Goal: Transaction & Acquisition: Book appointment/travel/reservation

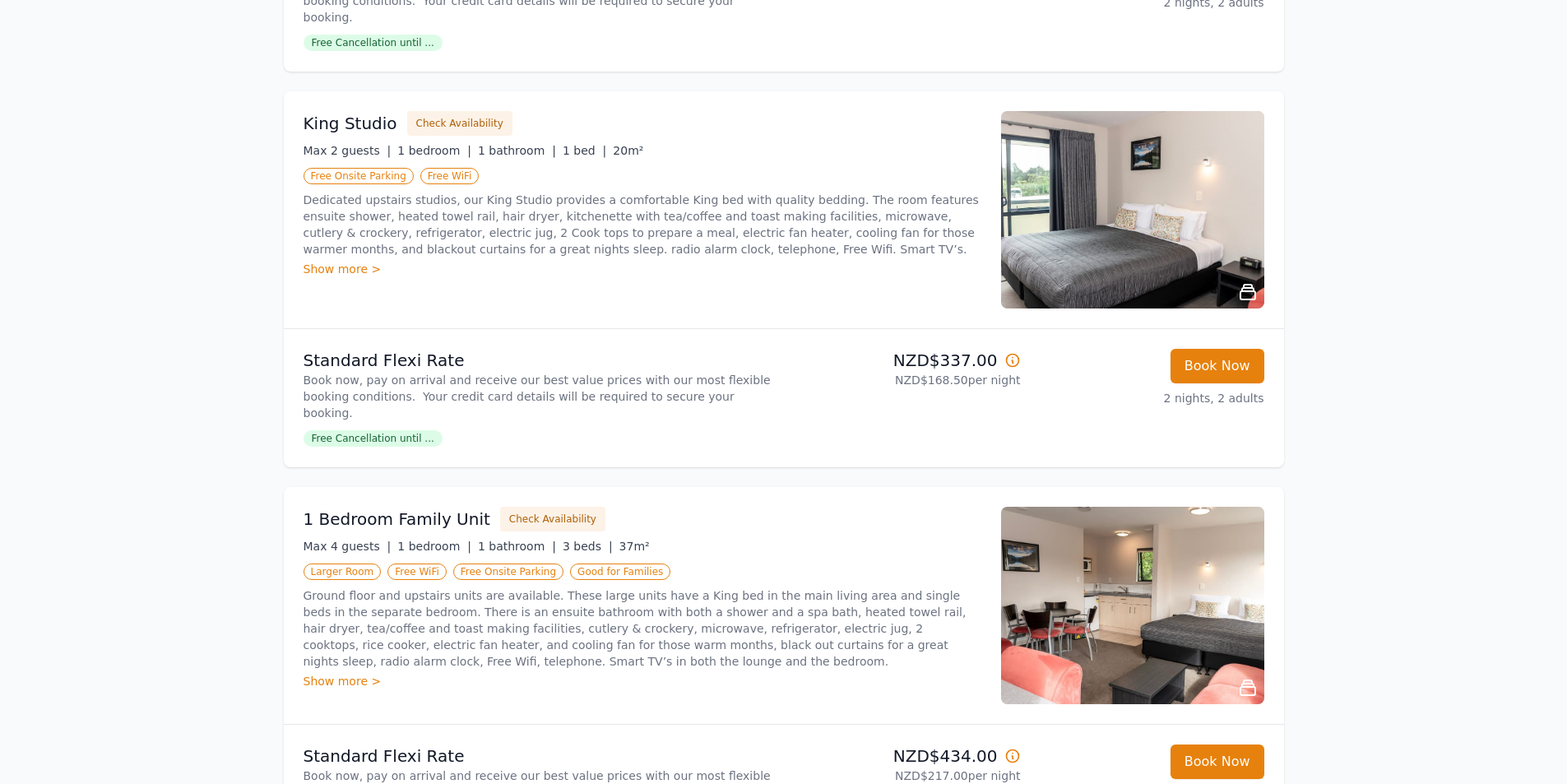
scroll to position [1069, 0]
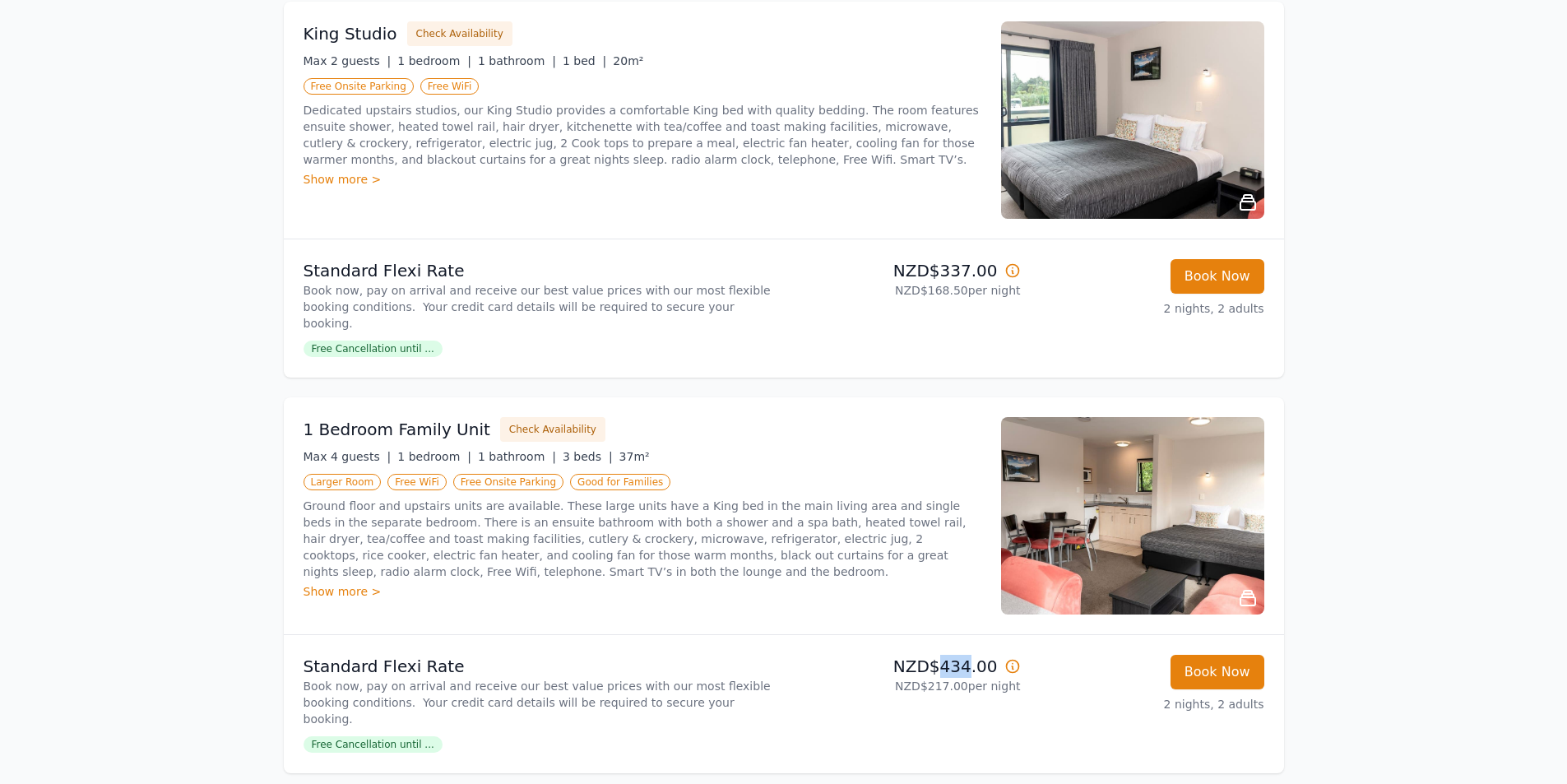
drag, startPoint x: 947, startPoint y: 618, endPoint x: 976, endPoint y: 618, distance: 29.0
click at [976, 655] on p "NZD$434.00" at bounding box center [905, 666] width 231 height 23
copy p "434"
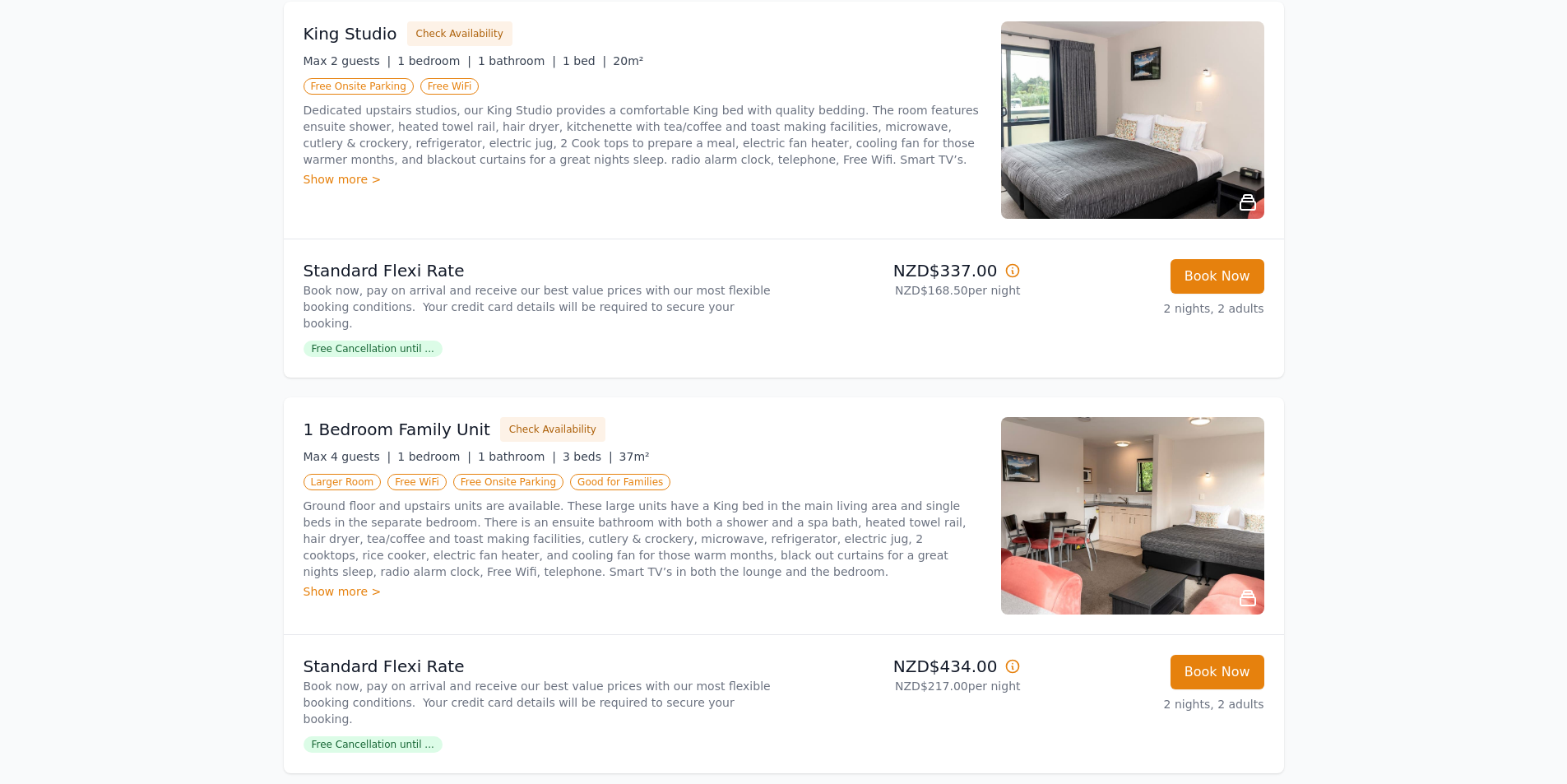
click at [1170, 477] on img at bounding box center [1132, 516] width 263 height 197
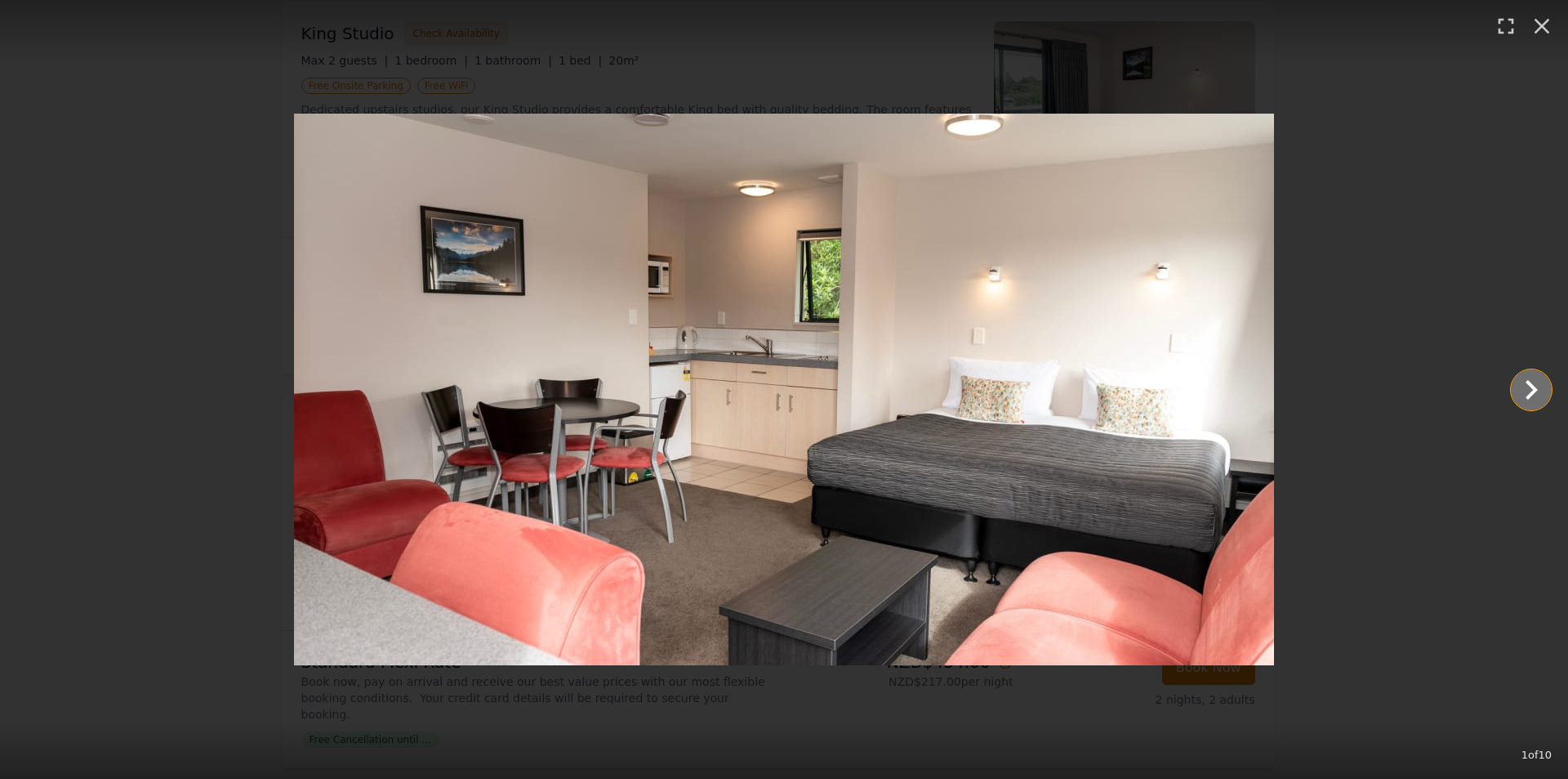
click at [1534, 387] on icon "Show slide 2 of 10" at bounding box center [1532, 389] width 12 height 20
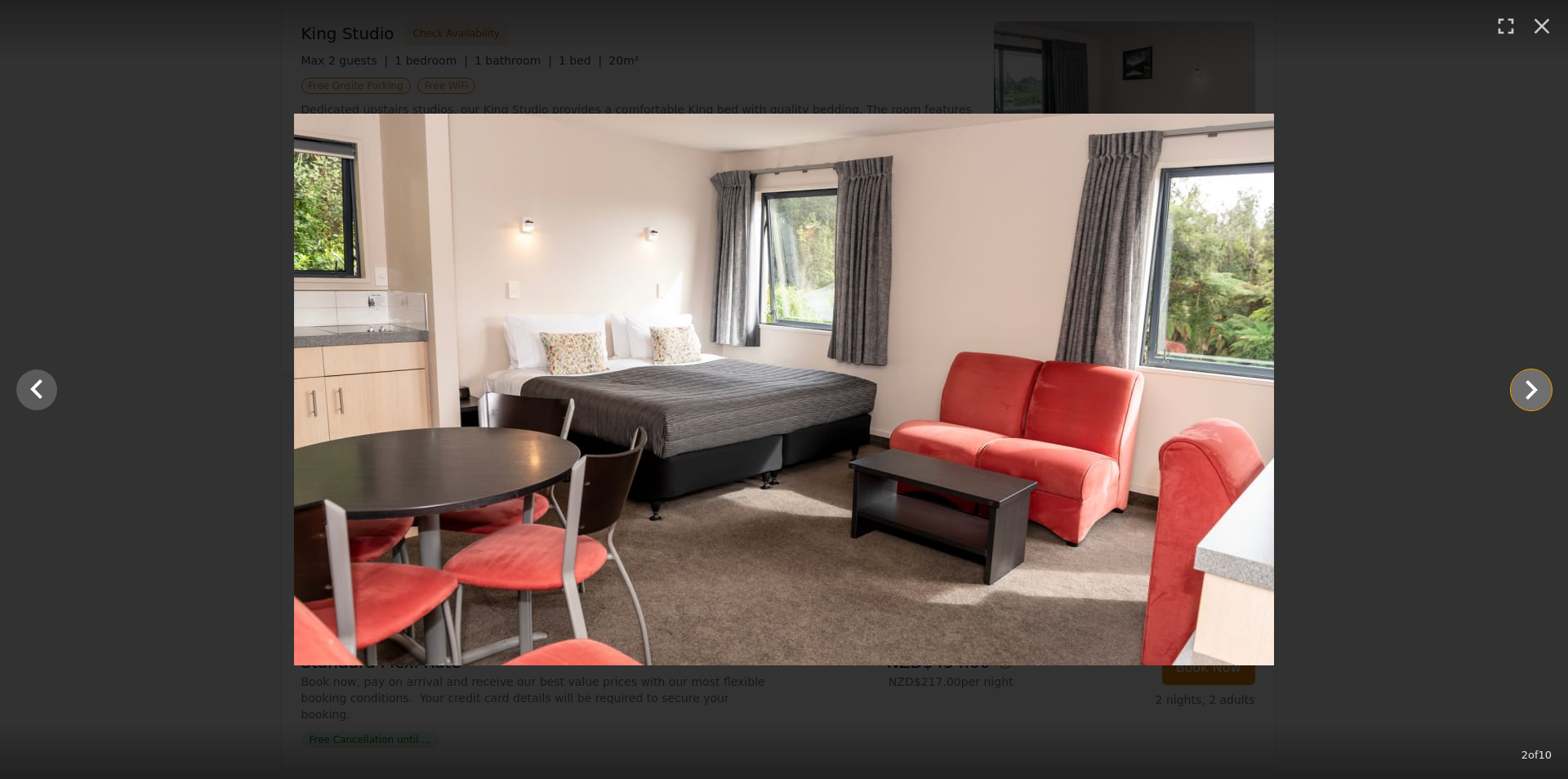
click at [1534, 387] on icon "Show slide 3 of 10" at bounding box center [1532, 389] width 12 height 20
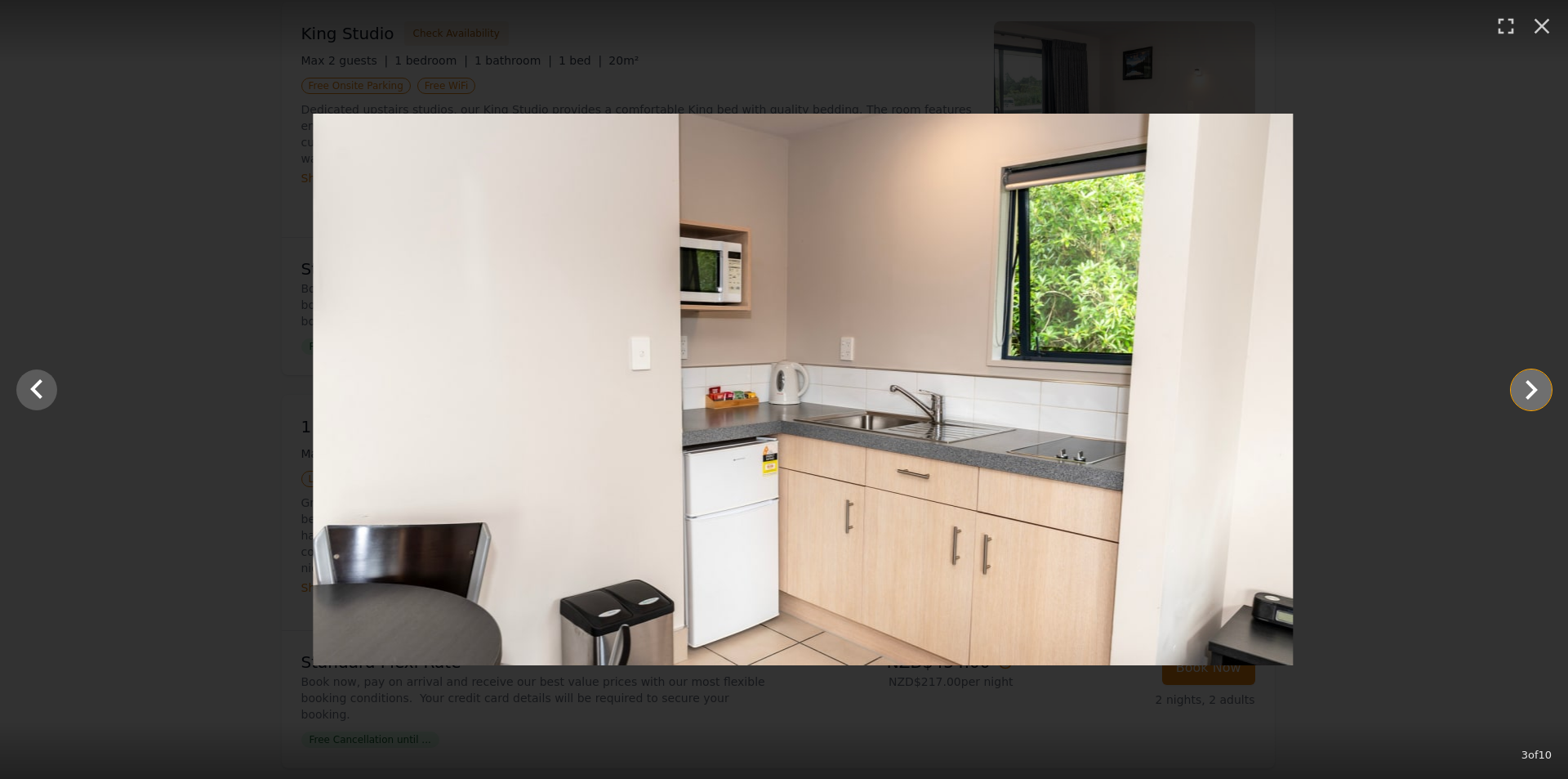
click at [1534, 387] on icon "Show slide 4 of 10" at bounding box center [1532, 389] width 12 height 20
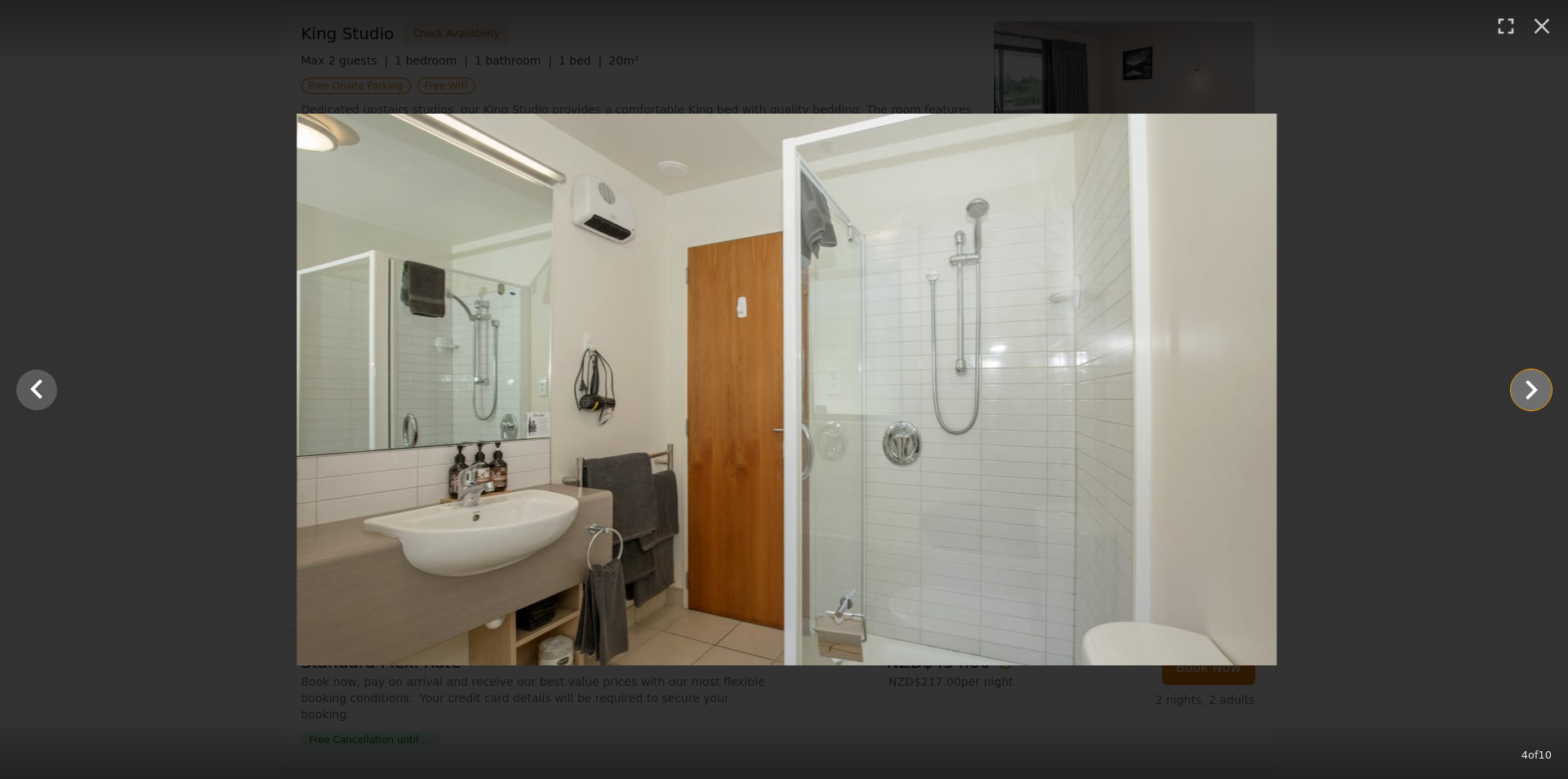
click at [1534, 387] on icon "Show slide 5 of 10" at bounding box center [1532, 389] width 12 height 20
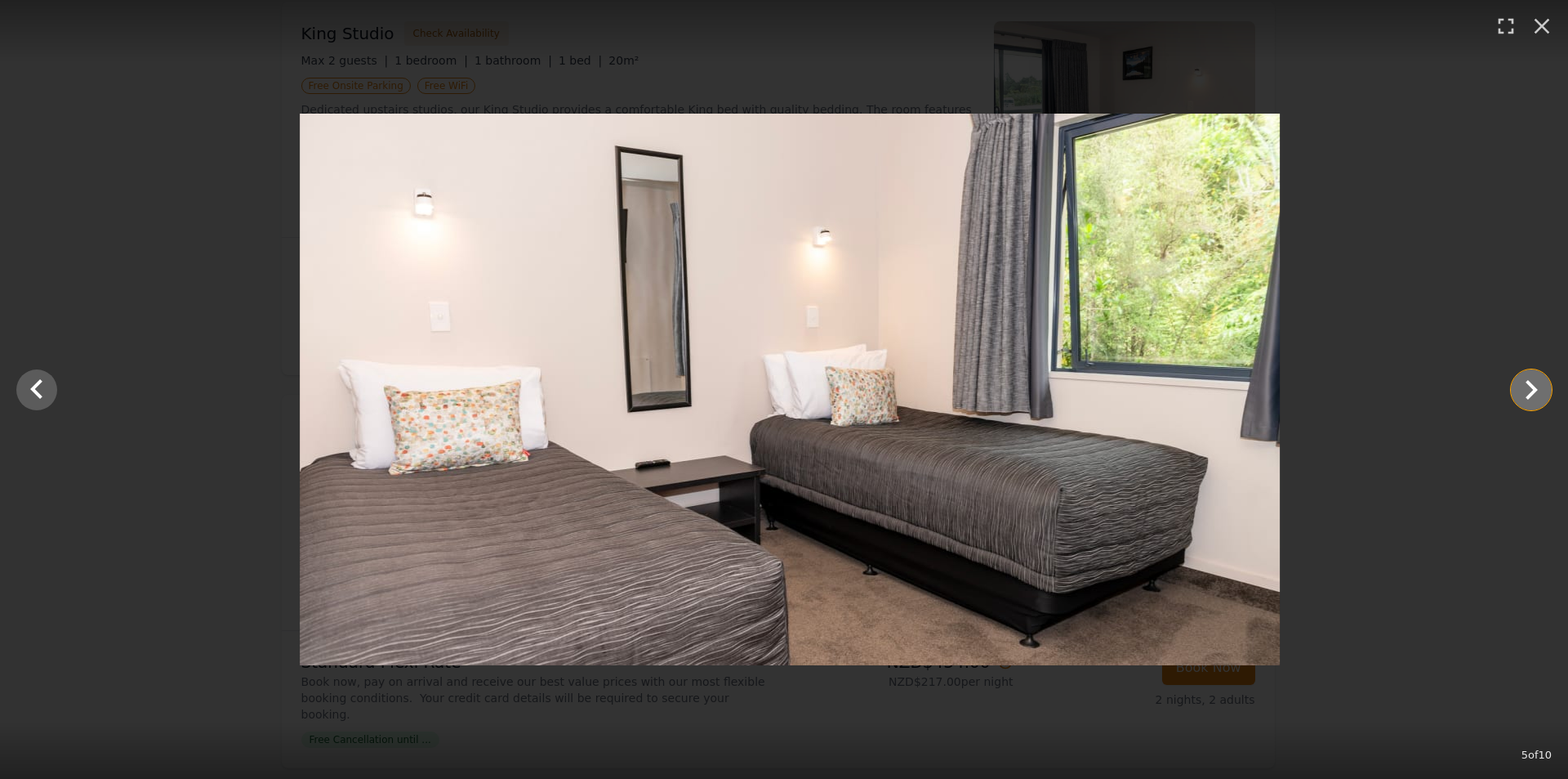
click at [1534, 387] on icon "Show slide 6 of 10" at bounding box center [1532, 389] width 12 height 20
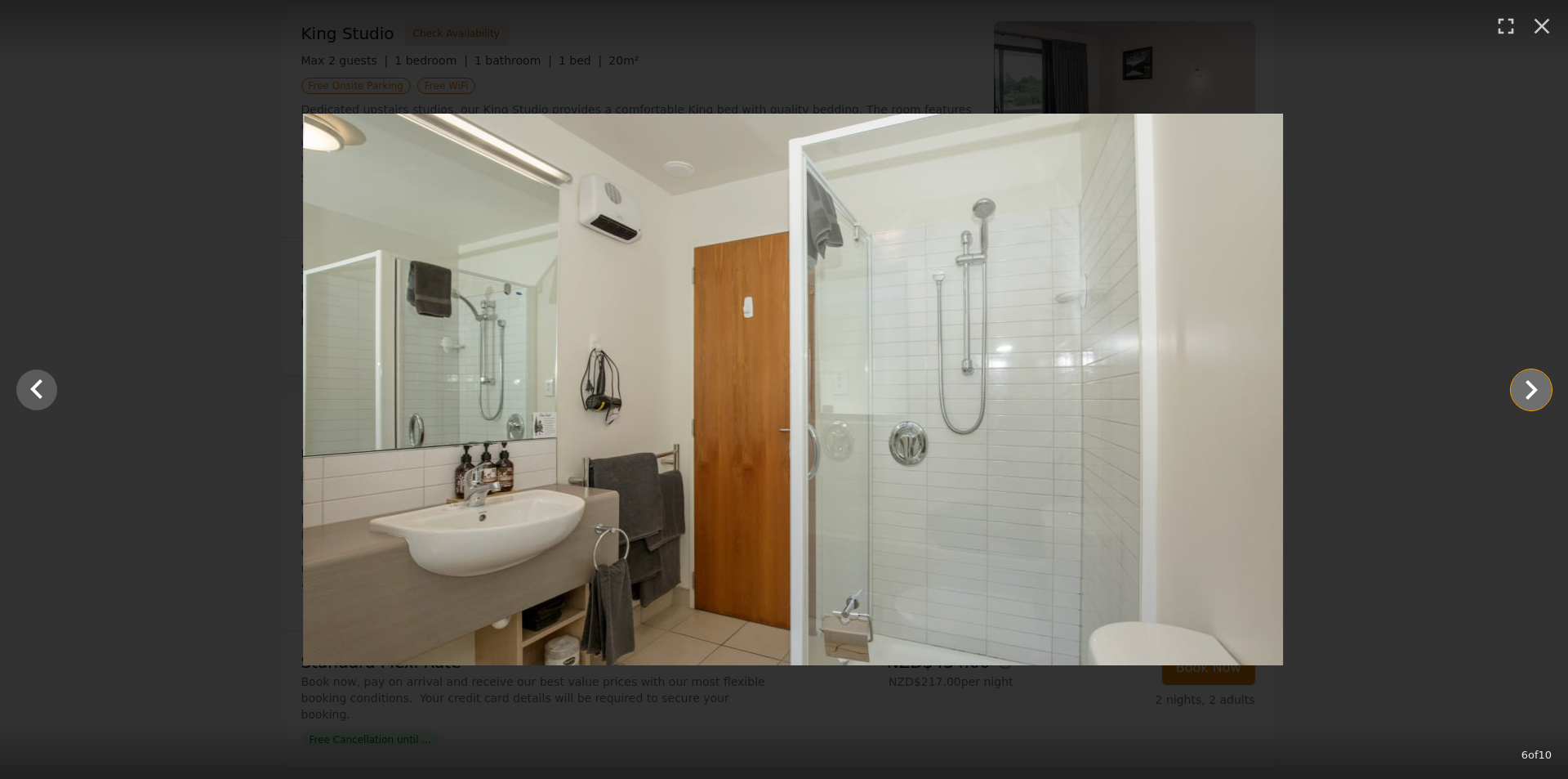
click at [1534, 387] on icon "Show slide 7 of 10" at bounding box center [1532, 389] width 12 height 20
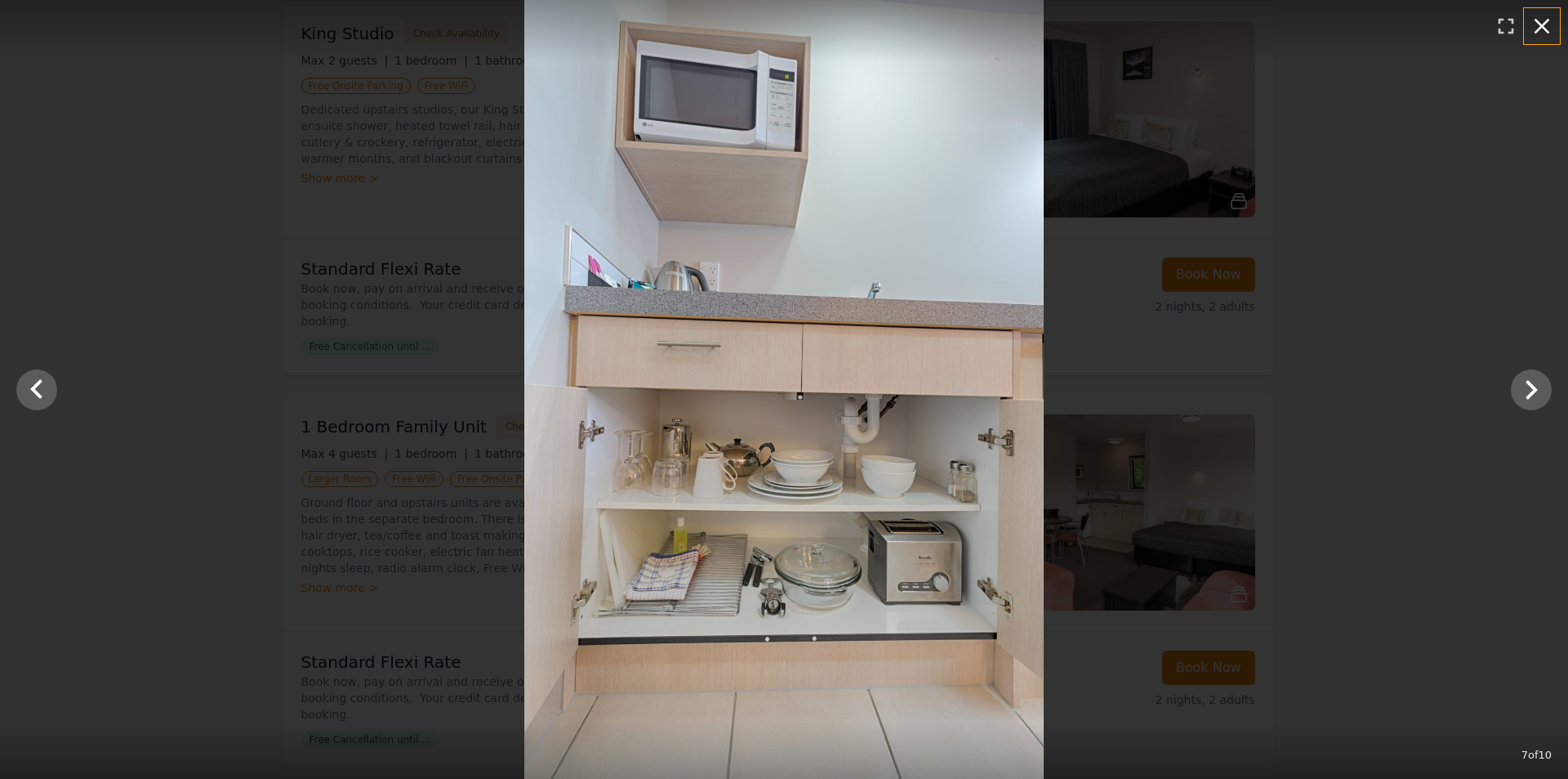
click at [1543, 32] on icon "button" at bounding box center [1541, 26] width 26 height 26
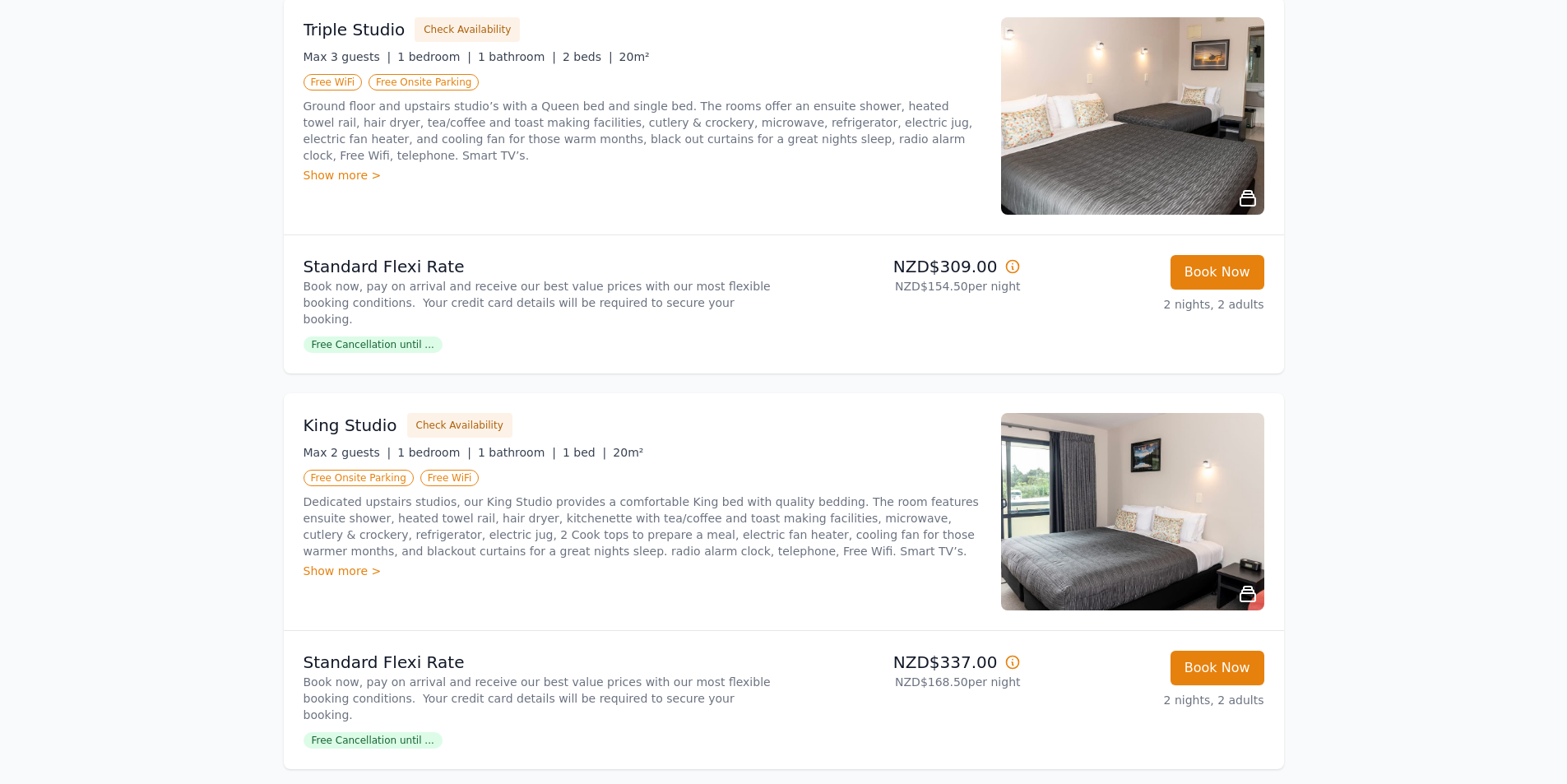
scroll to position [658, 0]
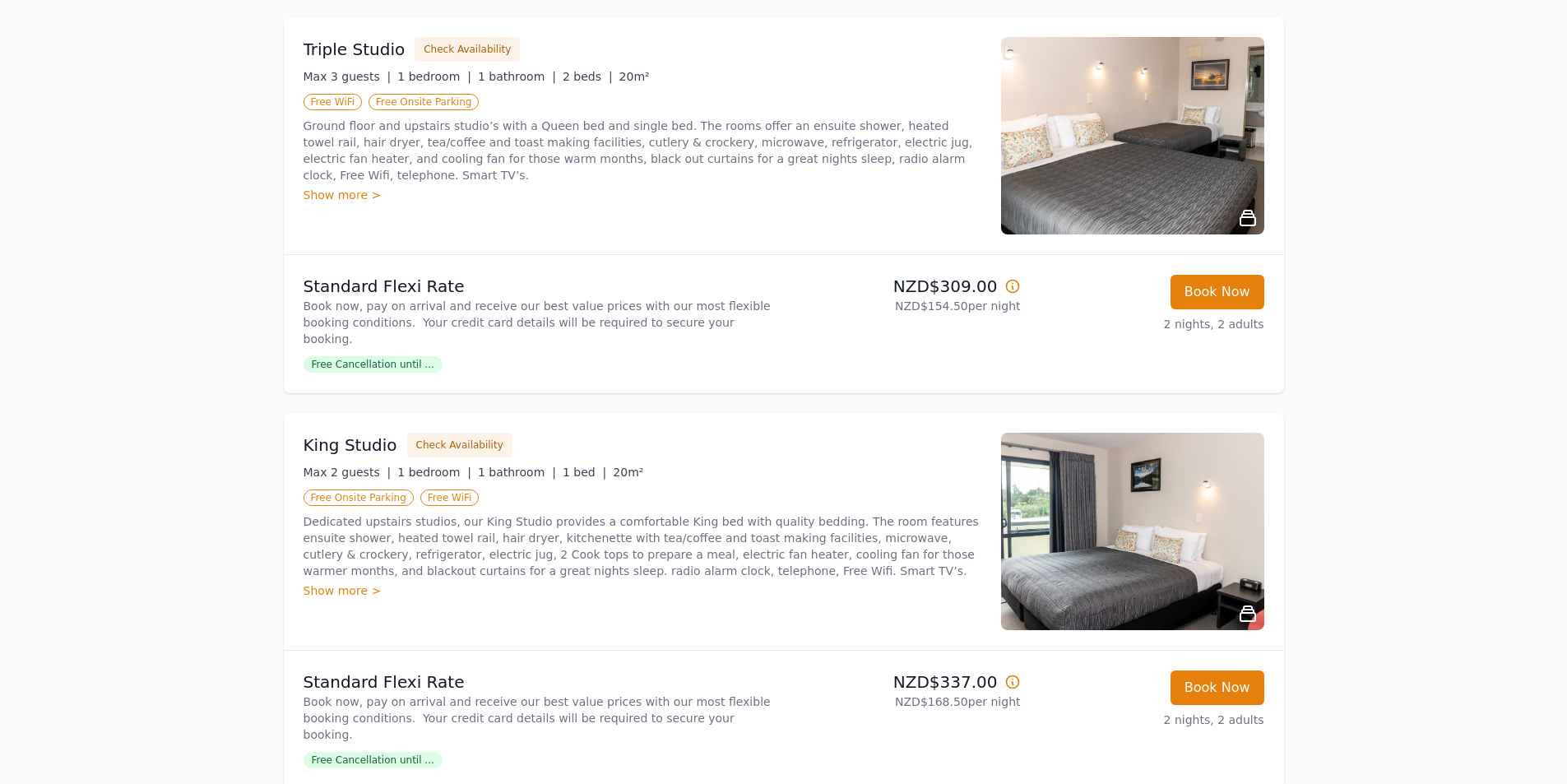
click at [1197, 542] on img at bounding box center [1132, 531] width 263 height 197
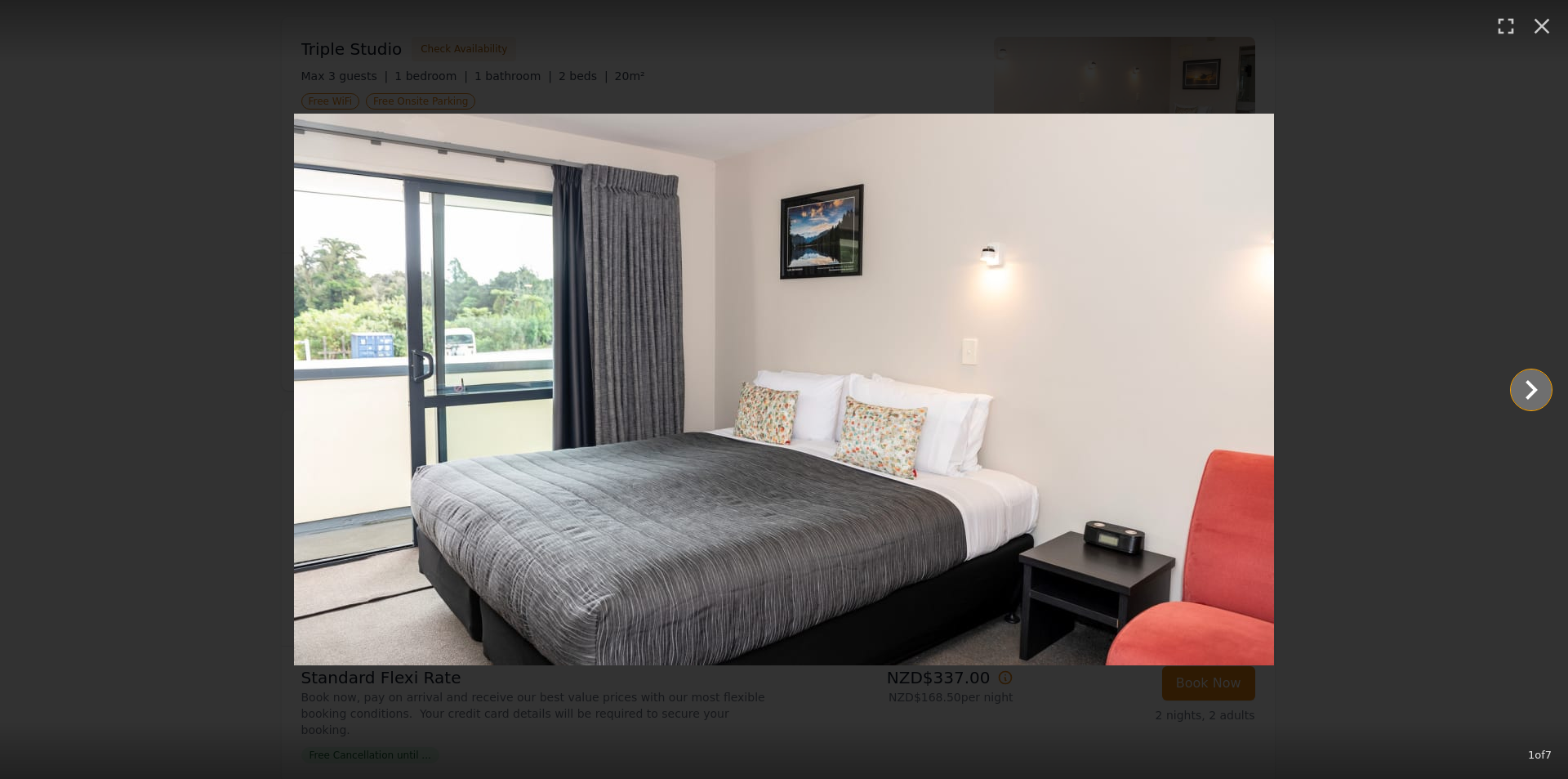
click at [1541, 402] on icon "Show slide 2 of 7" at bounding box center [1531, 389] width 39 height 39
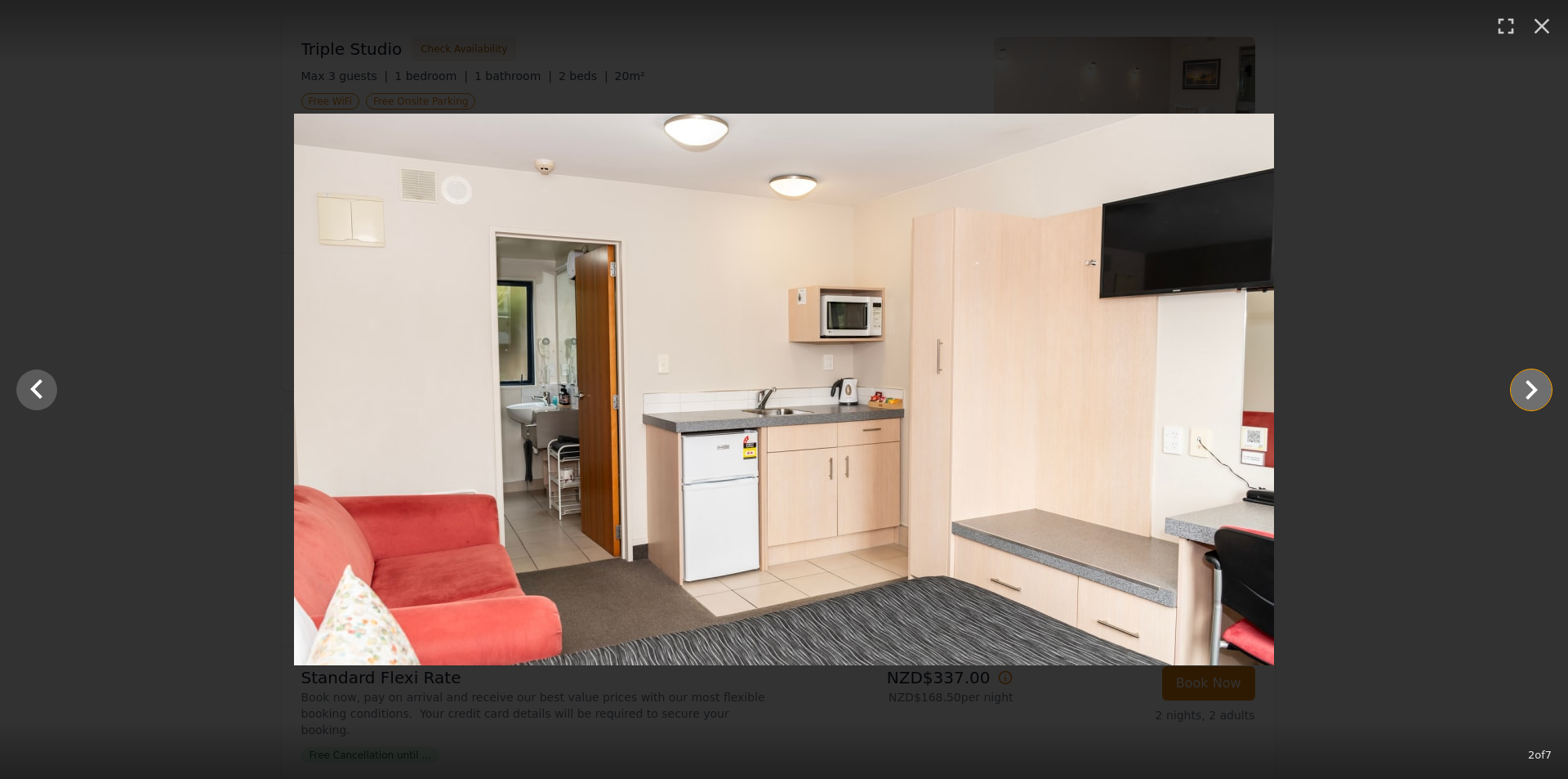
click at [1541, 402] on icon "Show slide 3 of 7" at bounding box center [1531, 389] width 39 height 39
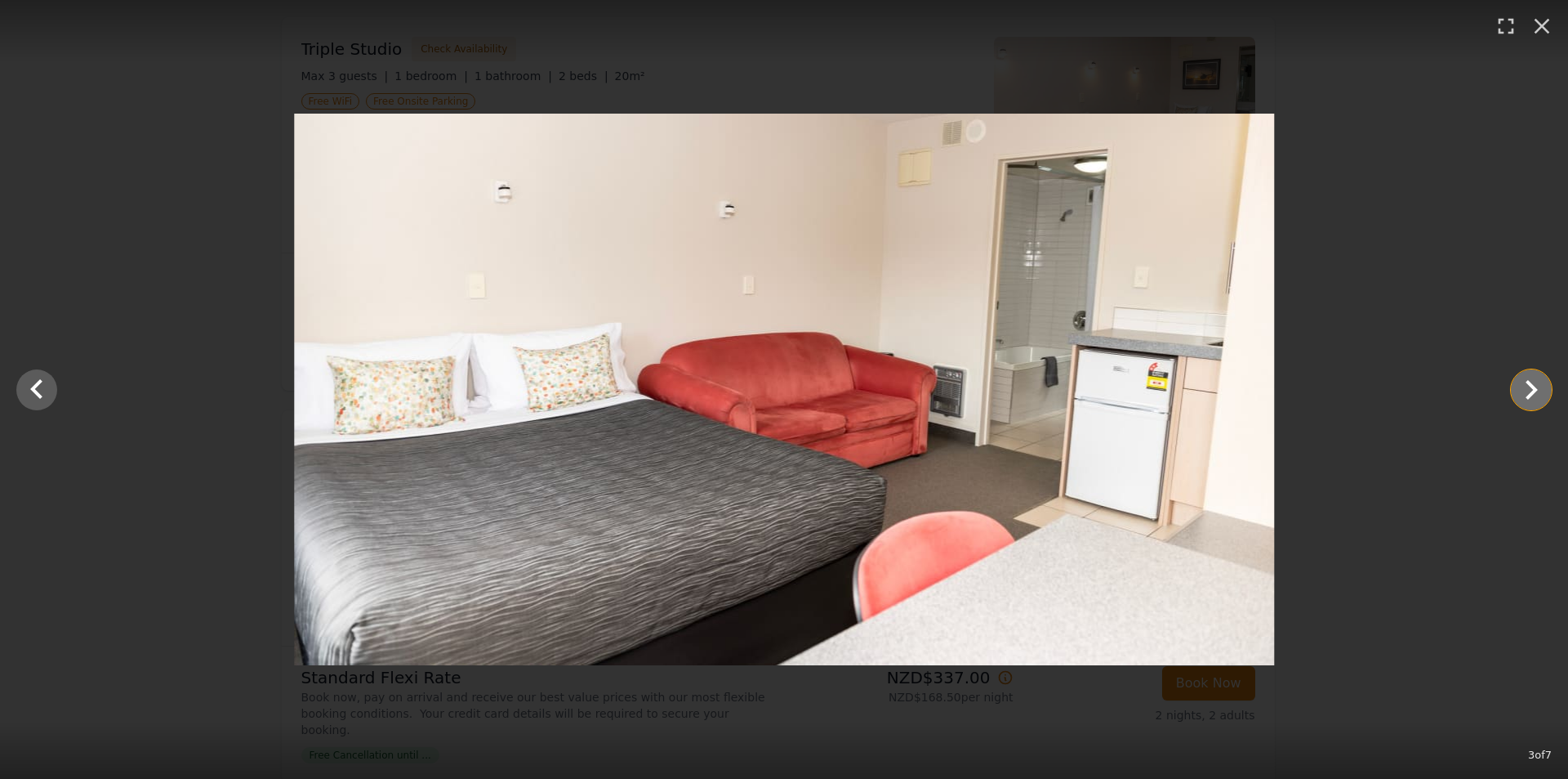
click at [1542, 401] on icon "Show slide 4 of 7" at bounding box center [1531, 389] width 39 height 39
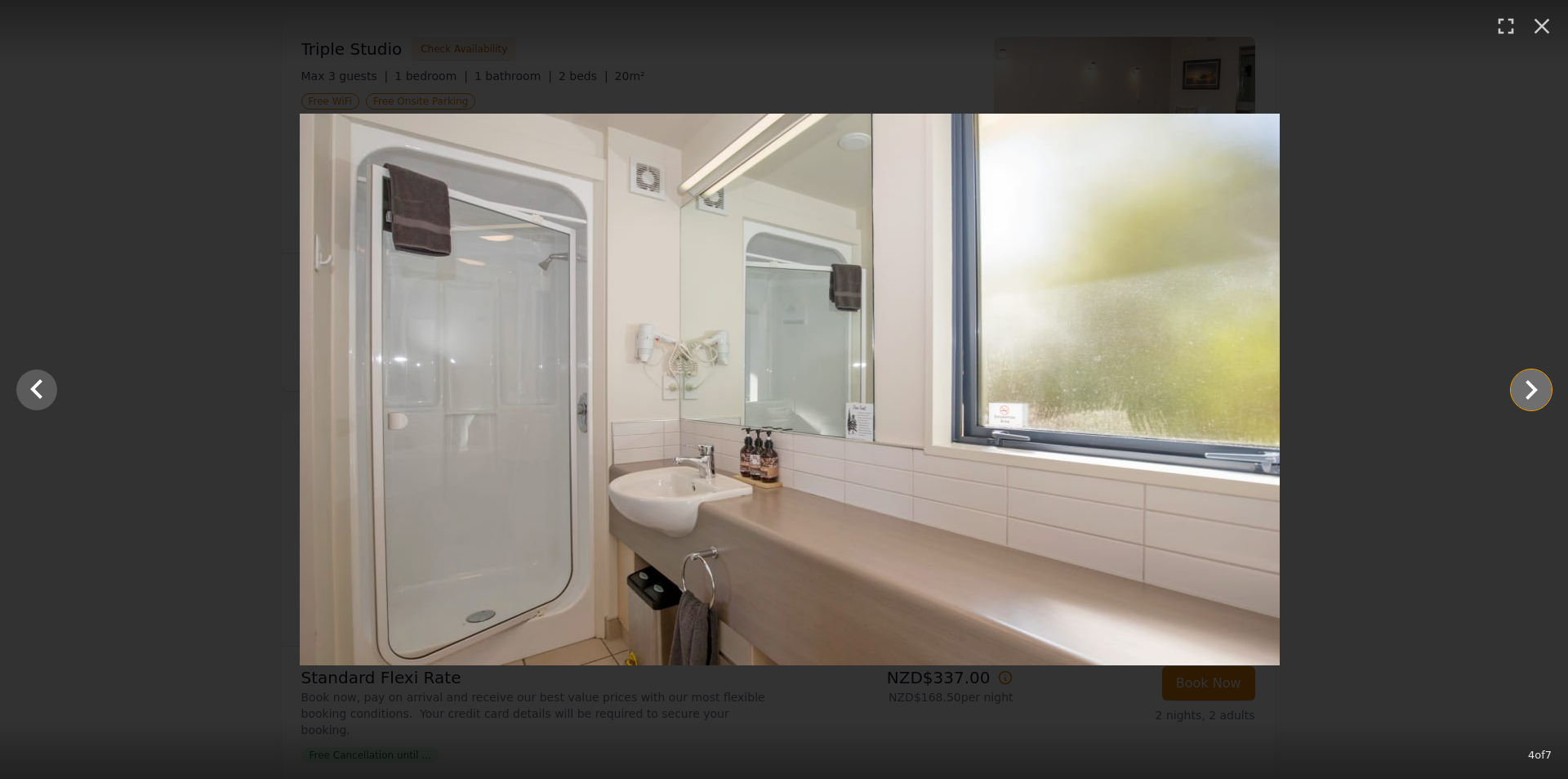
click at [1542, 401] on icon "Show slide 5 of 7" at bounding box center [1531, 389] width 39 height 39
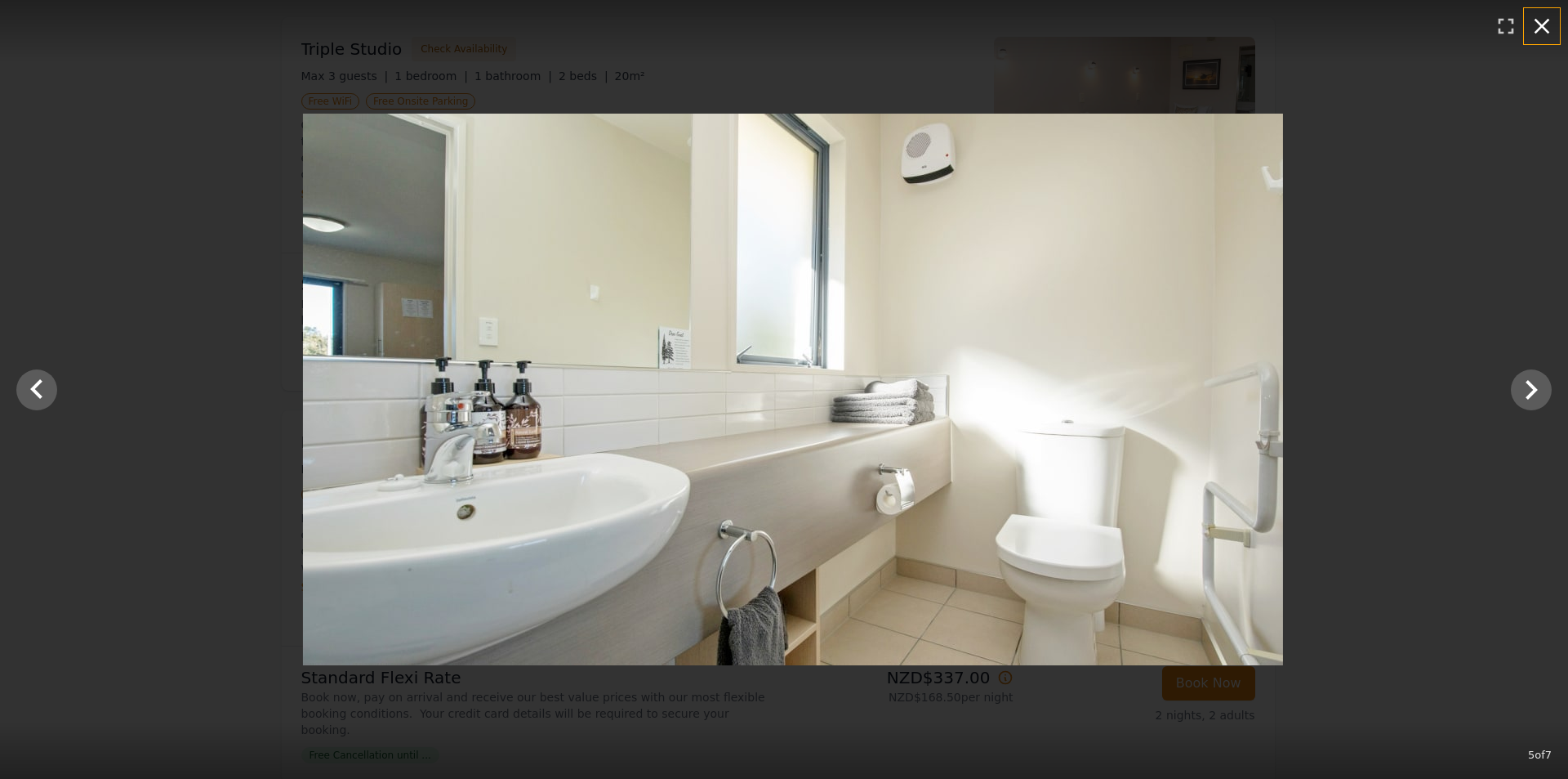
click at [1542, 26] on icon "button" at bounding box center [1542, 27] width 15 height 15
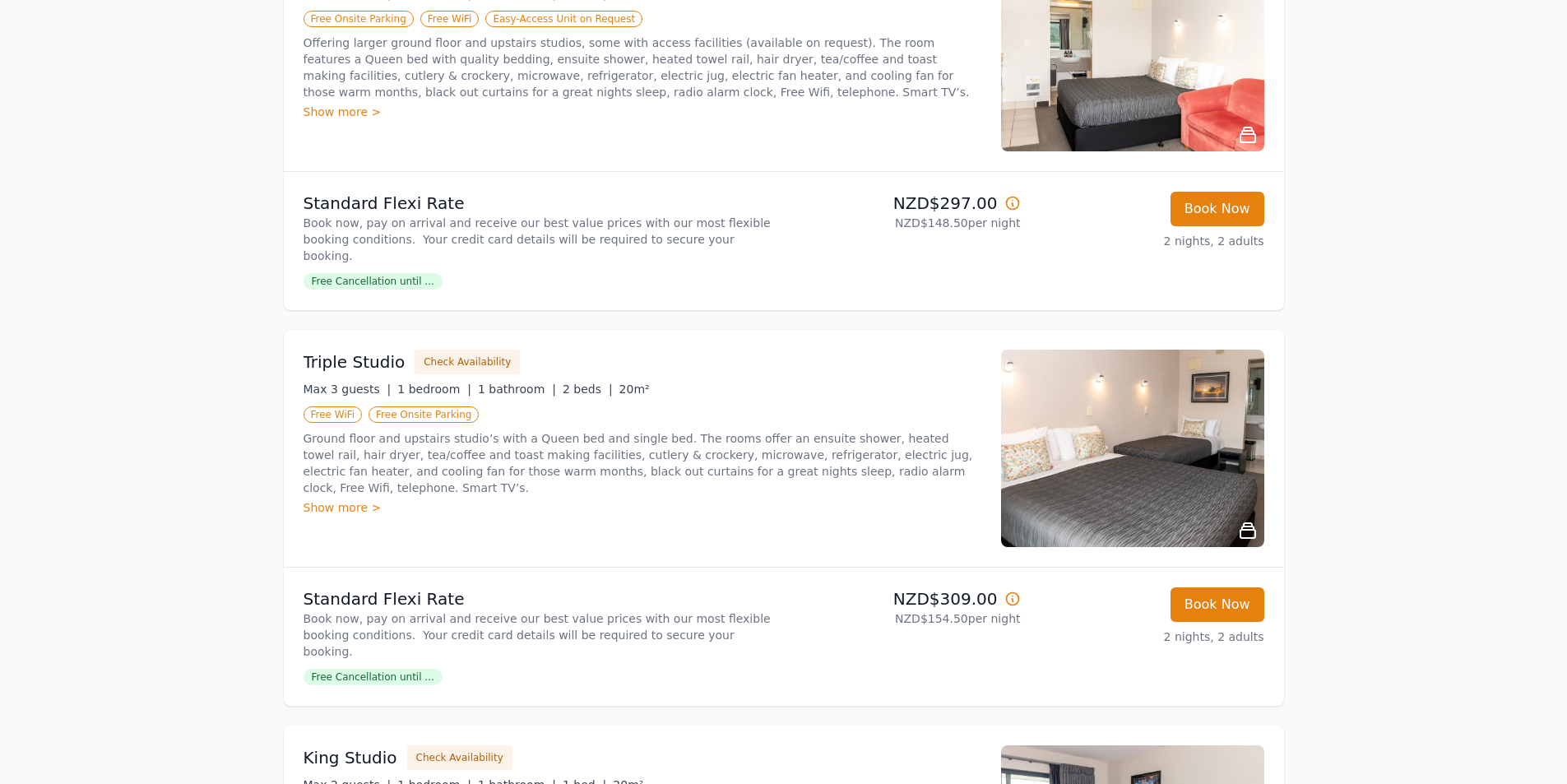
scroll to position [329, 0]
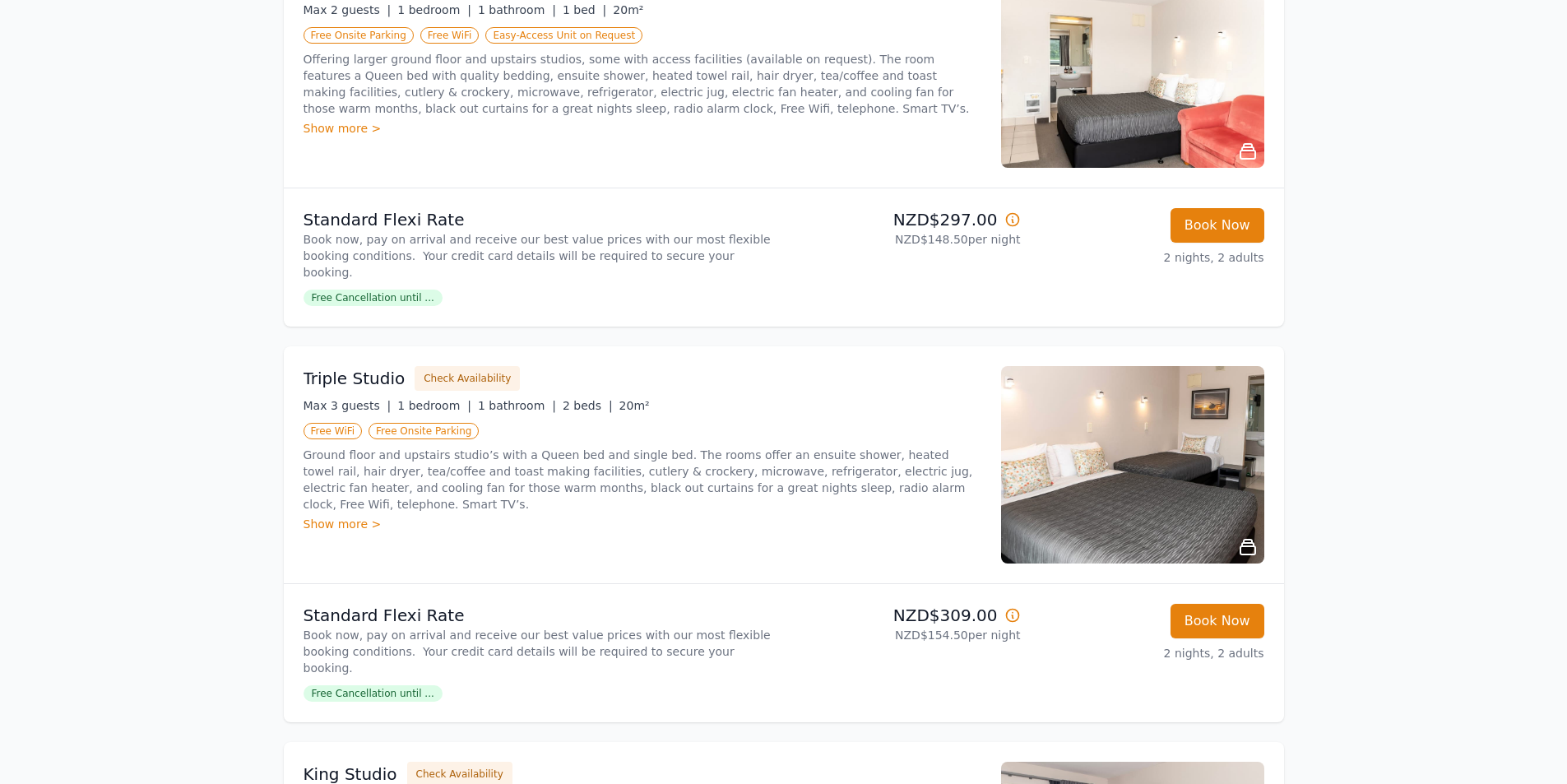
click at [1240, 454] on img at bounding box center [1132, 464] width 263 height 197
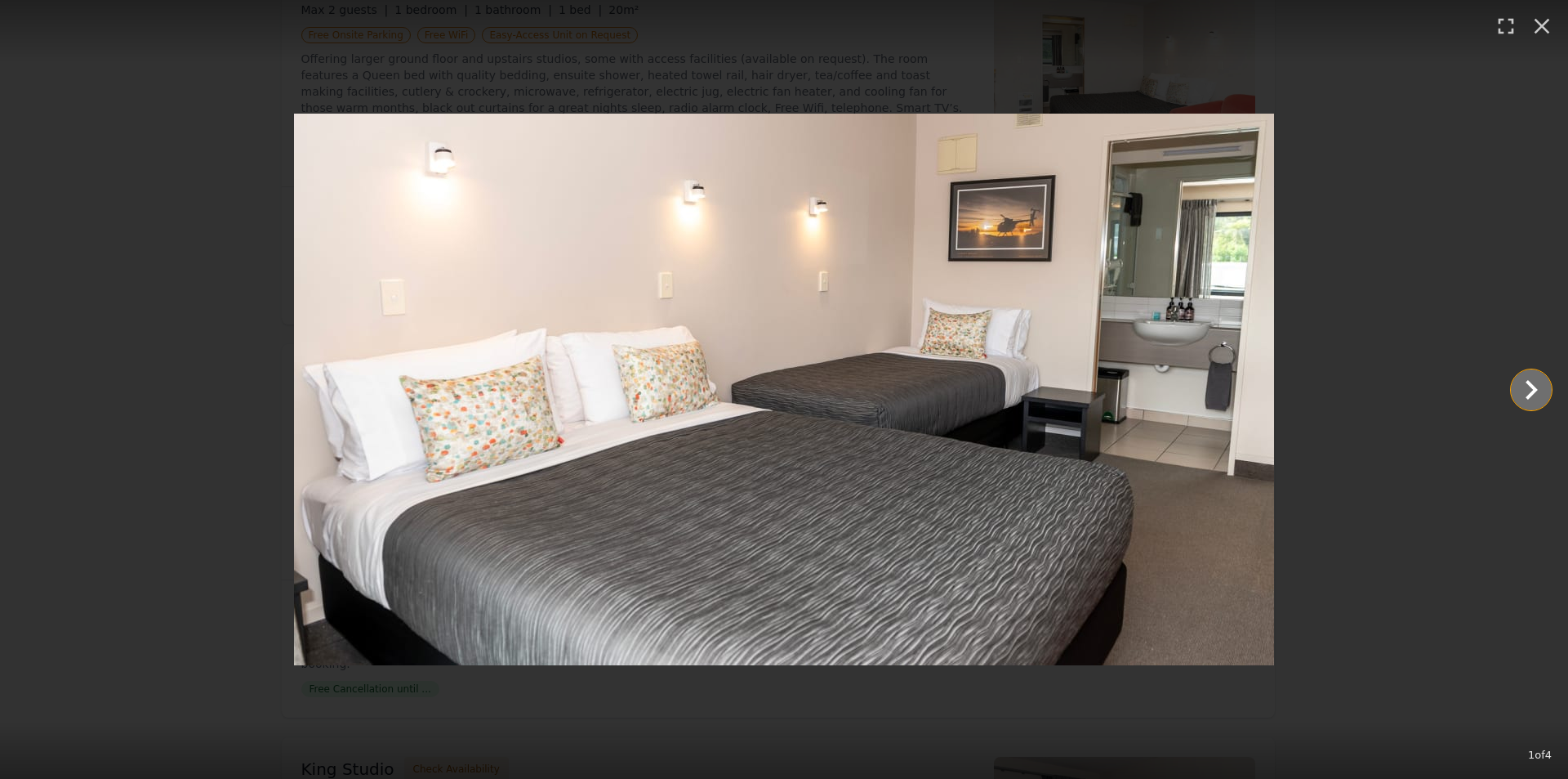
click at [1529, 388] on icon "Show slide 2 of 4" at bounding box center [1531, 389] width 39 height 39
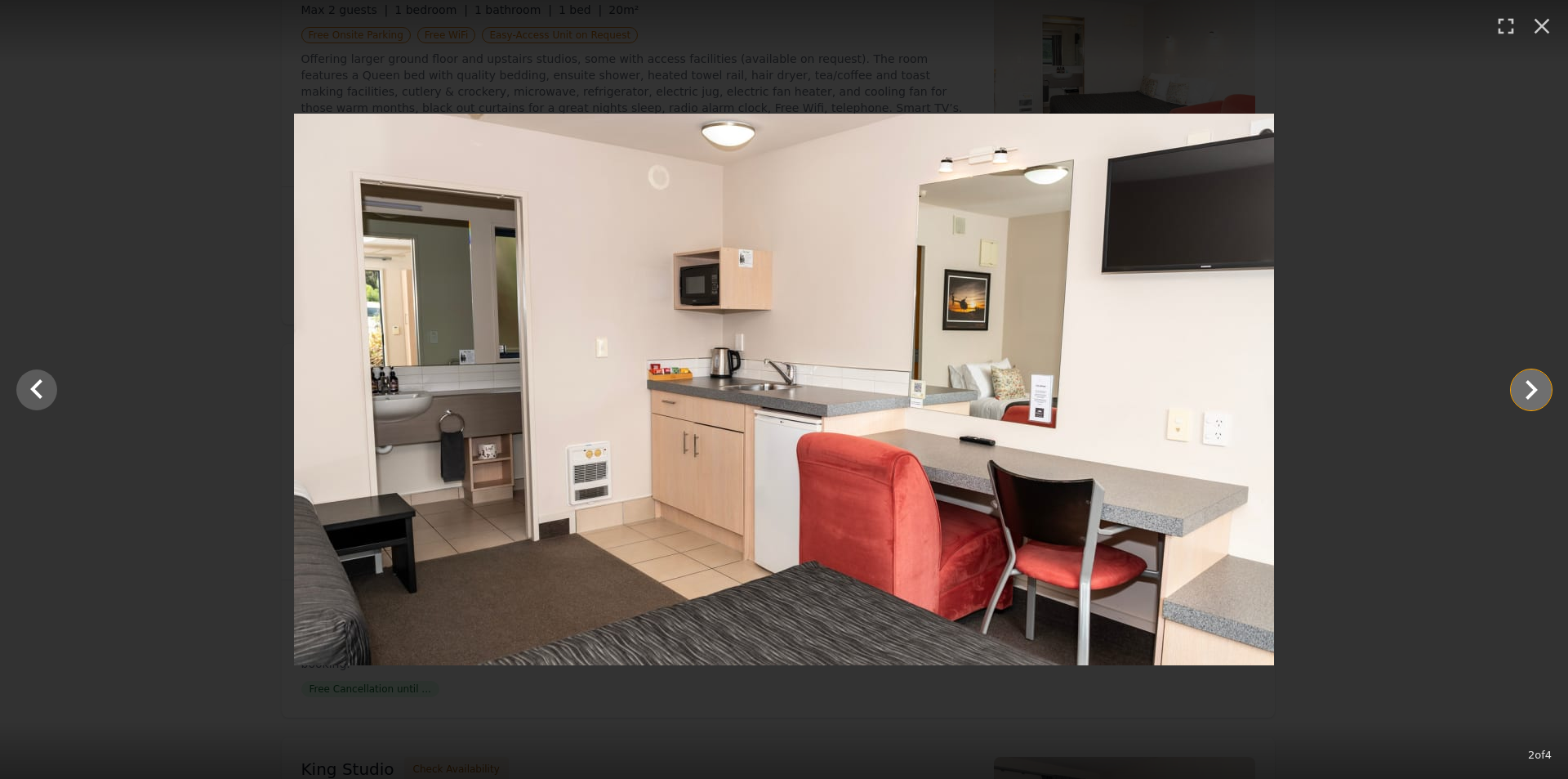
click at [1529, 388] on icon "Show slide 3 of 4" at bounding box center [1531, 389] width 39 height 39
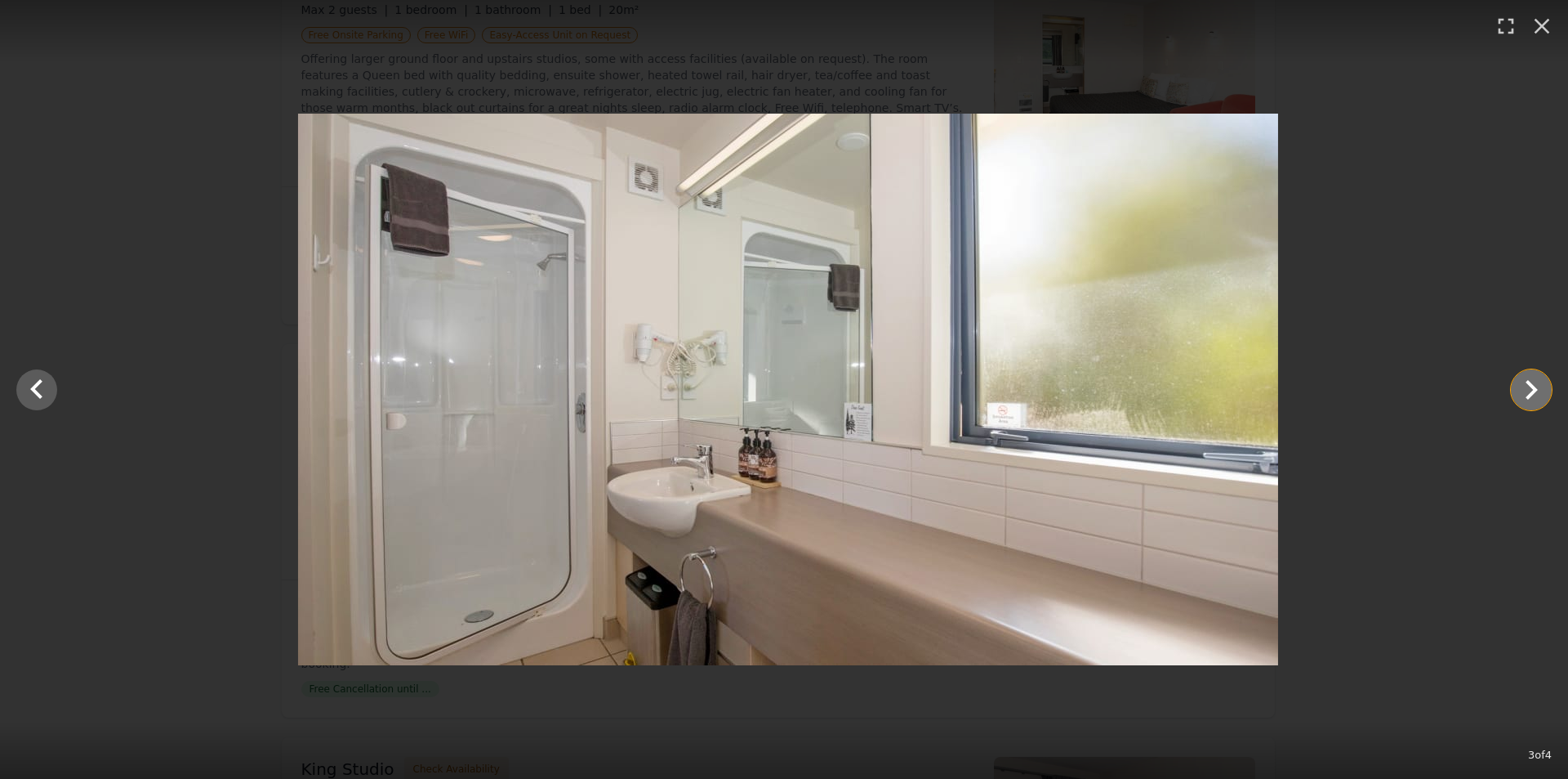
click at [1529, 388] on icon "Show slide 4 of 4" at bounding box center [1531, 389] width 39 height 39
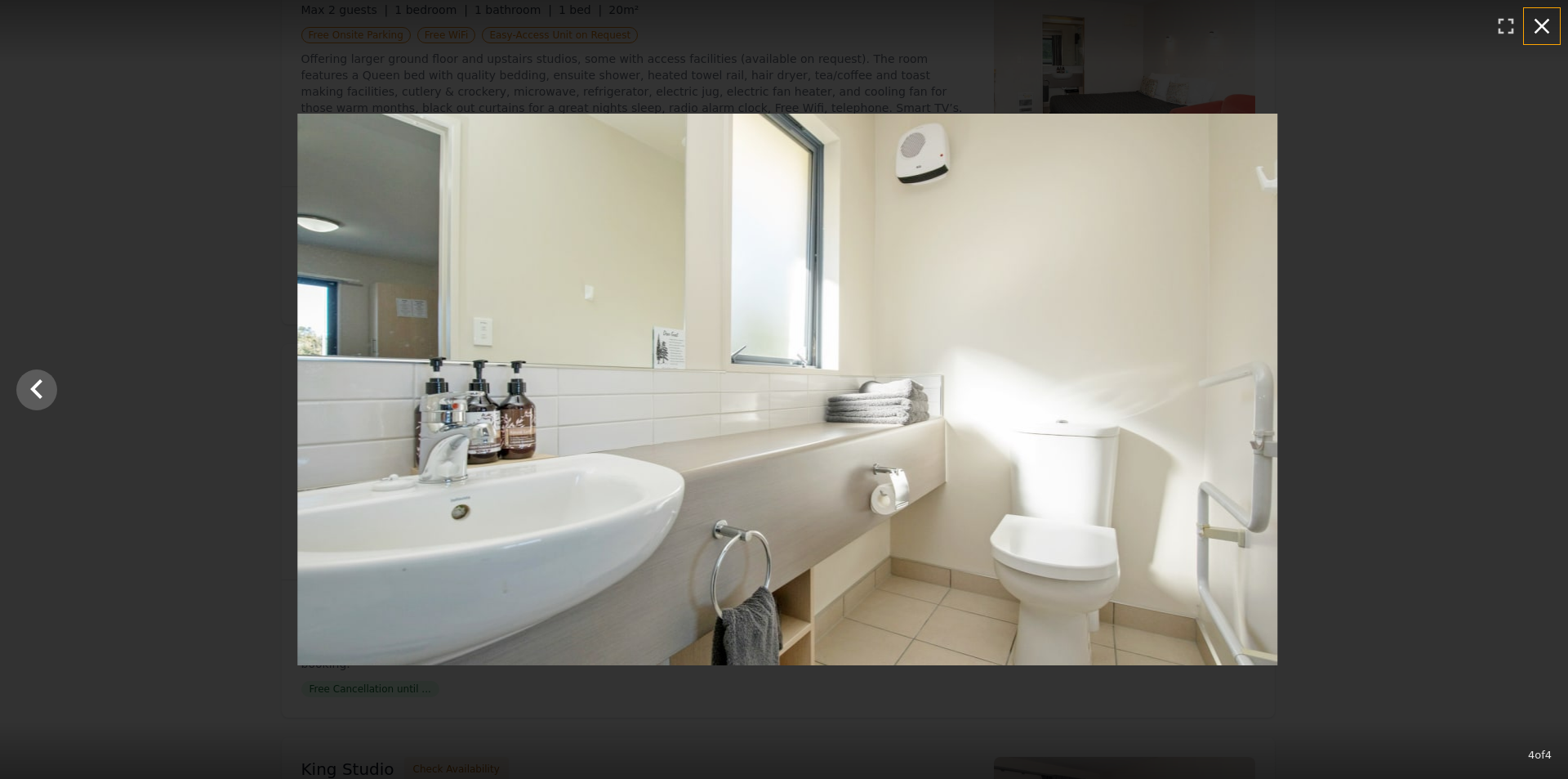
click at [1538, 21] on icon "button" at bounding box center [1542, 27] width 15 height 15
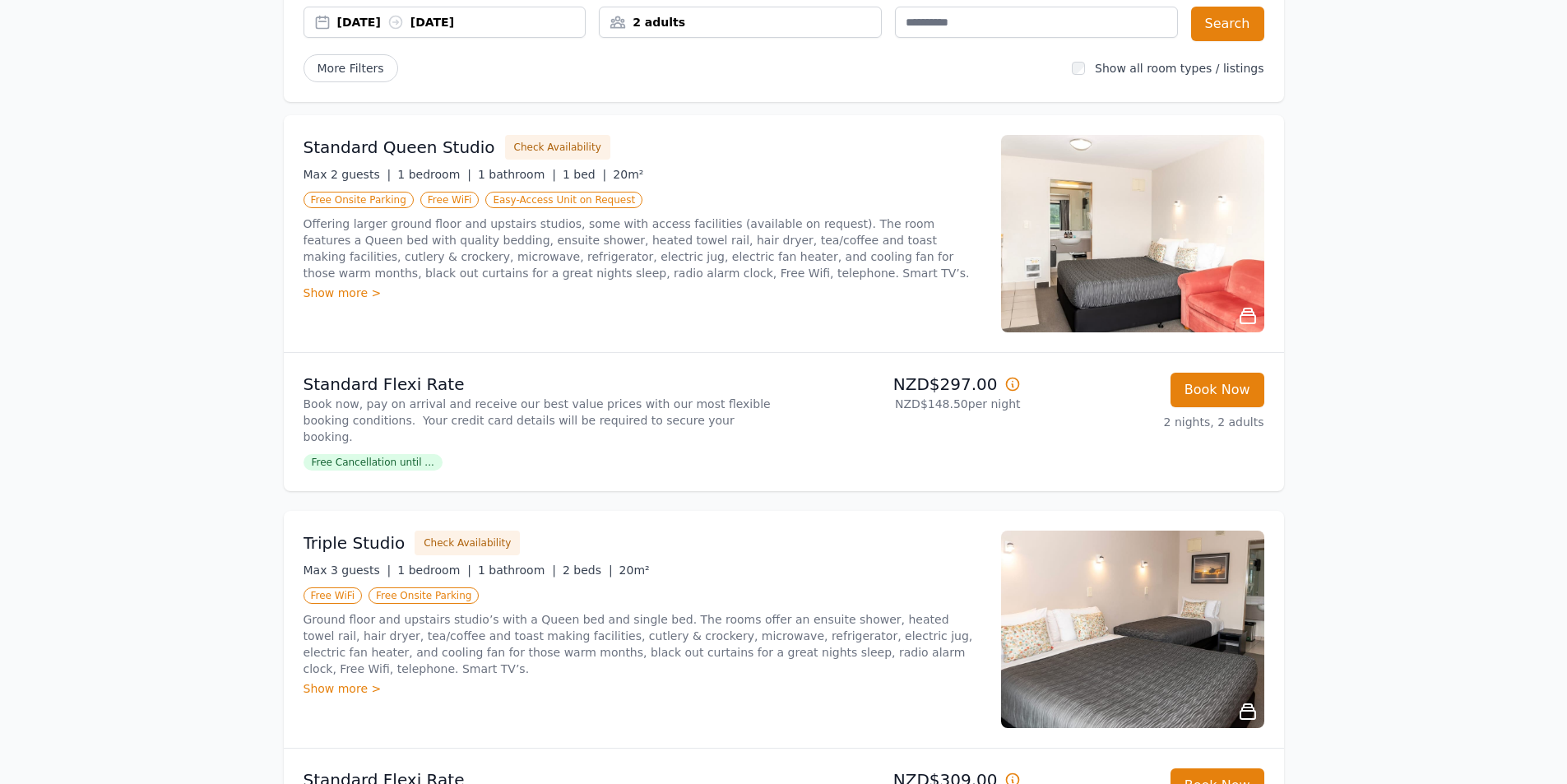
scroll to position [0, 0]
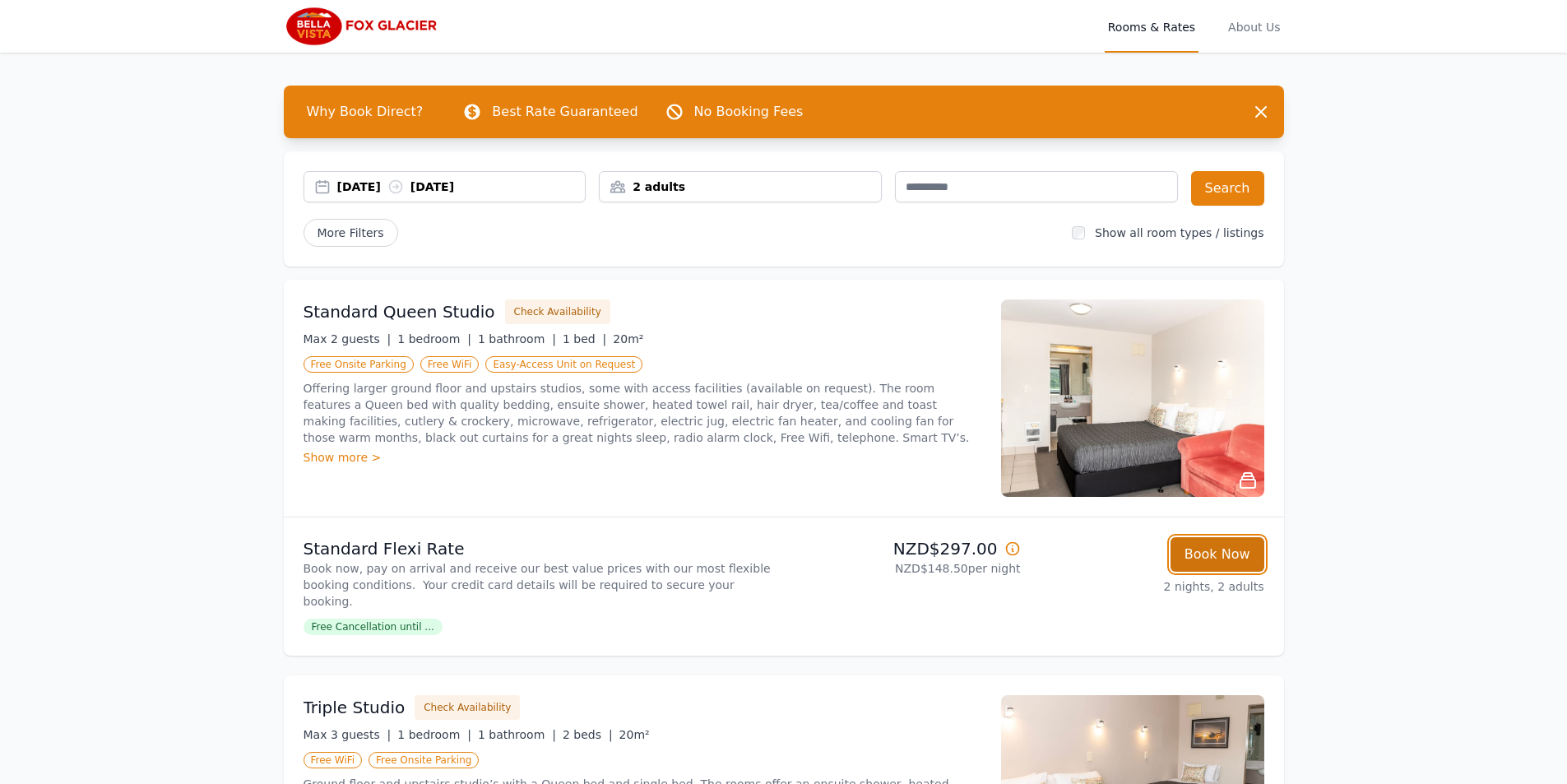
click at [1236, 550] on button "Book Now" at bounding box center [1217, 554] width 94 height 34
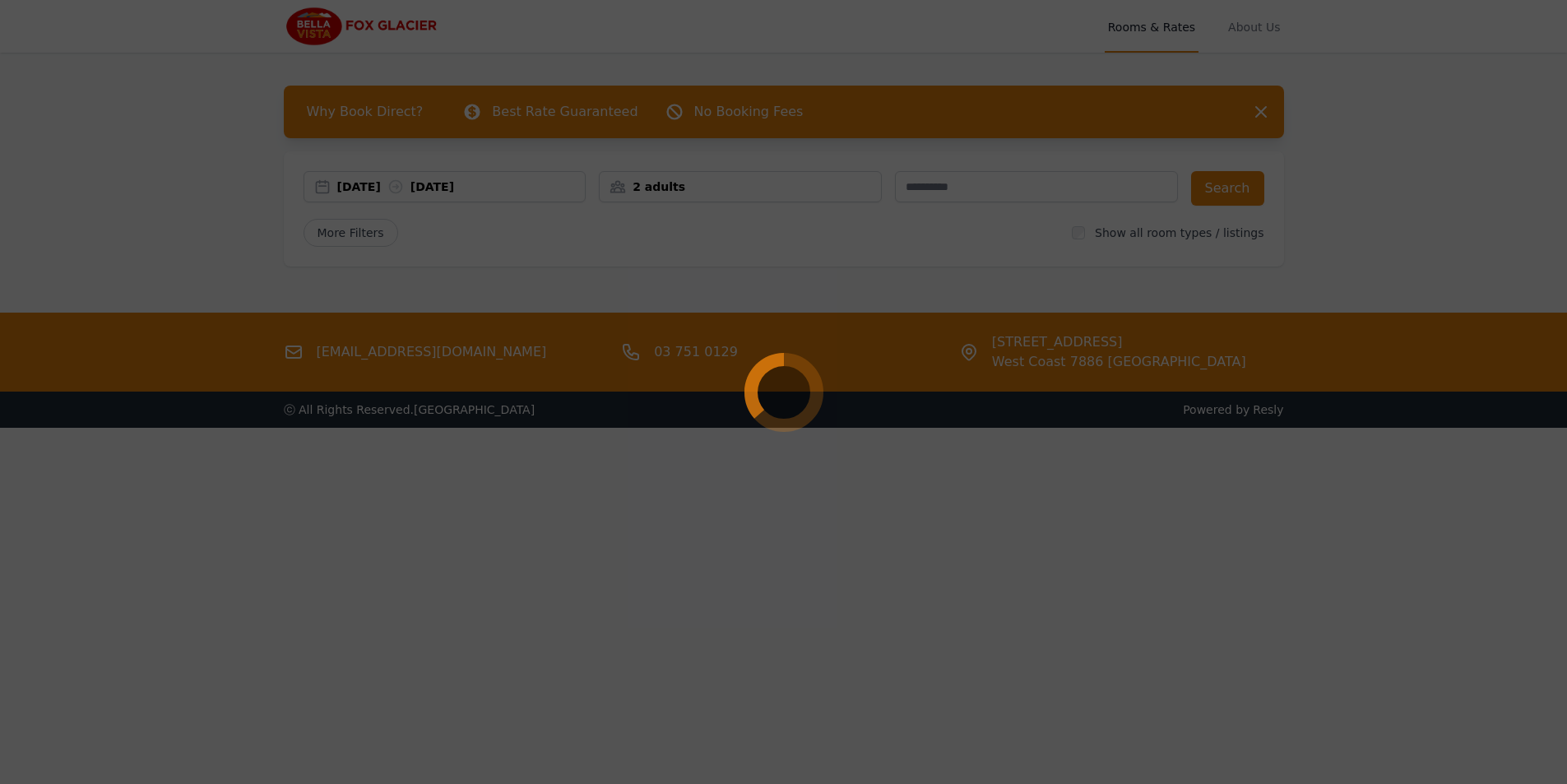
select select "**"
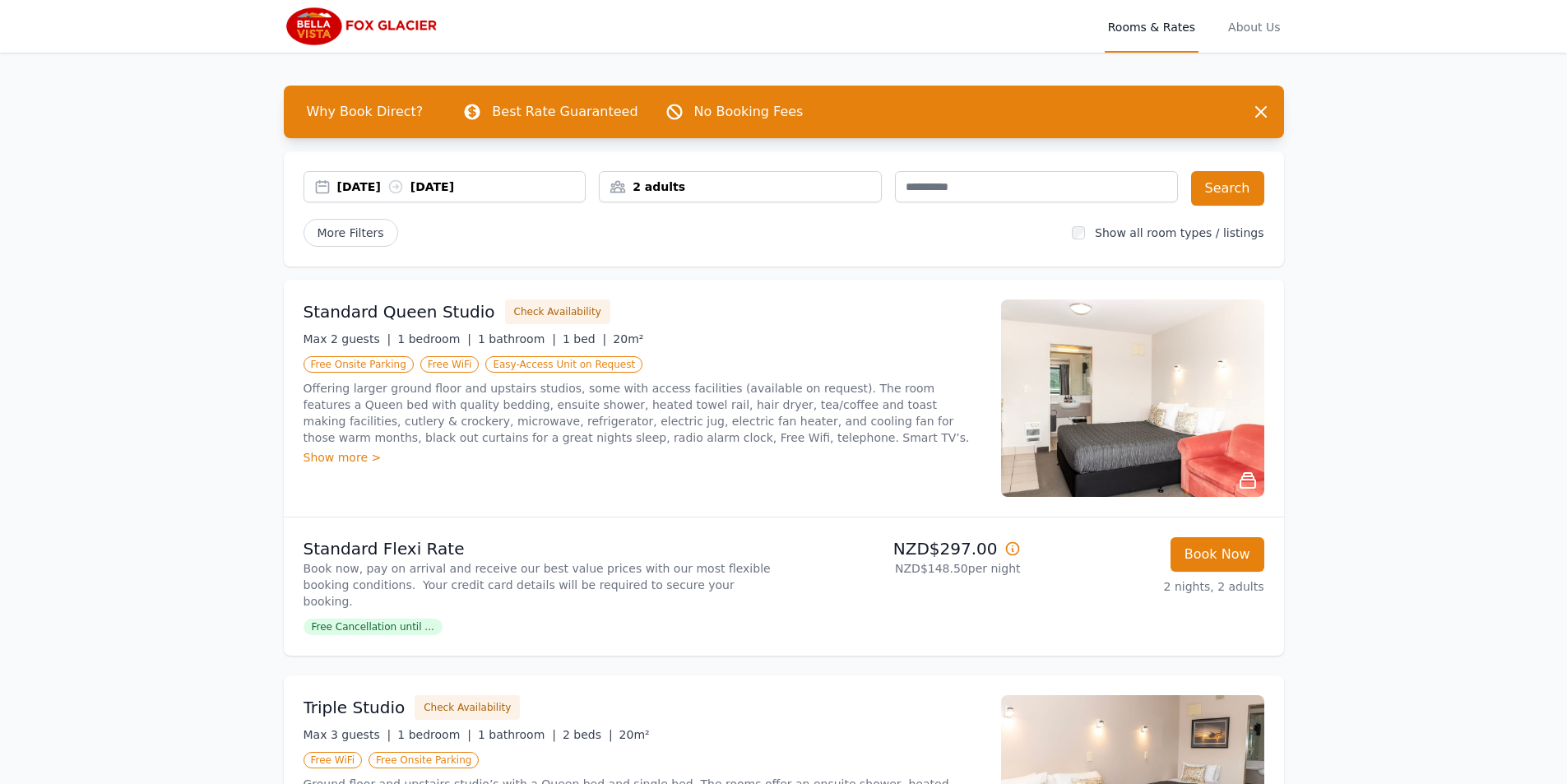
click at [1176, 383] on img at bounding box center [1132, 398] width 263 height 197
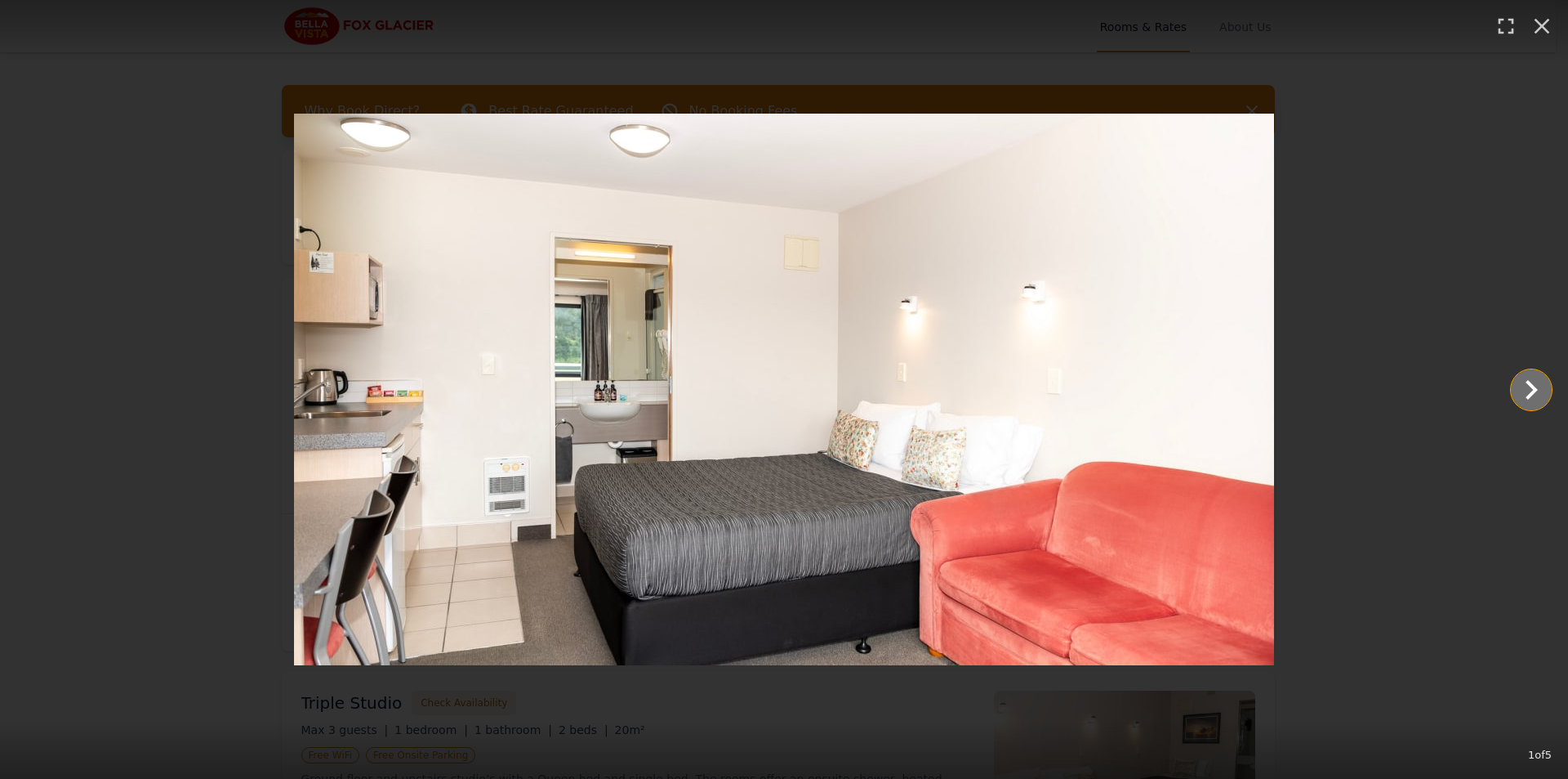
click at [1521, 390] on icon "Show slide 2 of 5" at bounding box center [1531, 389] width 39 height 39
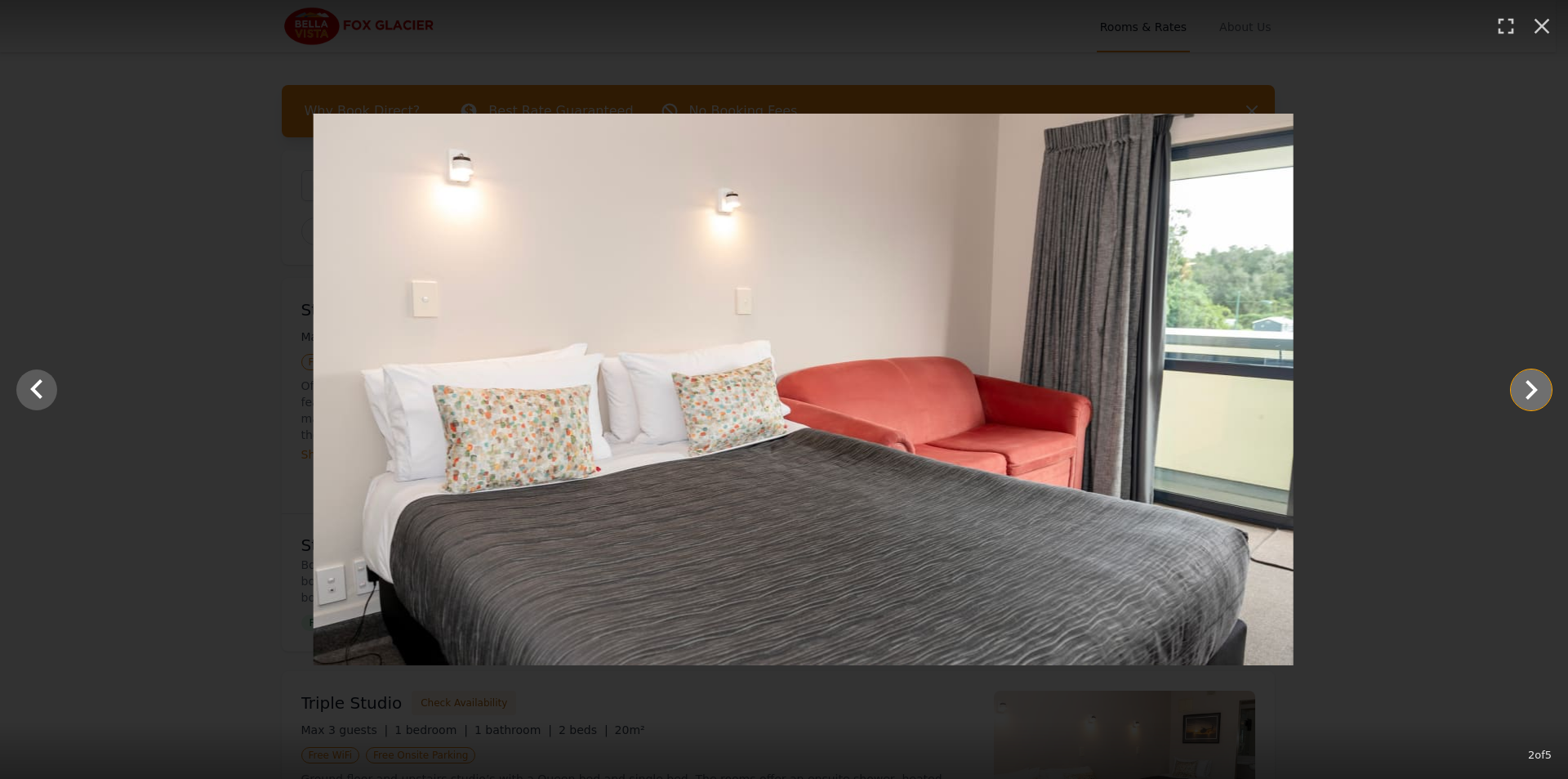
click at [1521, 390] on icon "Show slide 3 of 5" at bounding box center [1531, 389] width 39 height 39
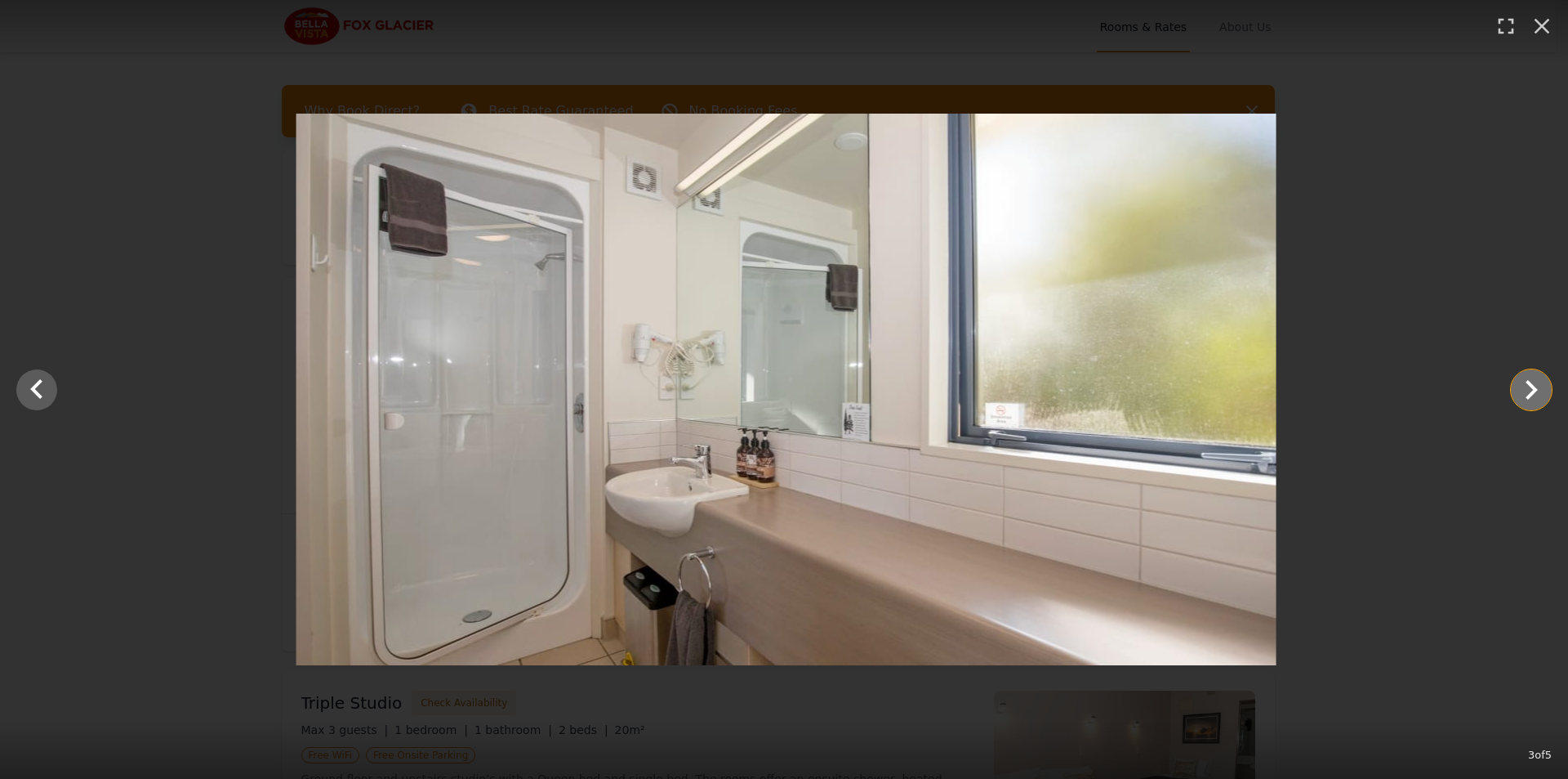
click at [1521, 390] on icon "Show slide 4 of 5" at bounding box center [1531, 389] width 39 height 39
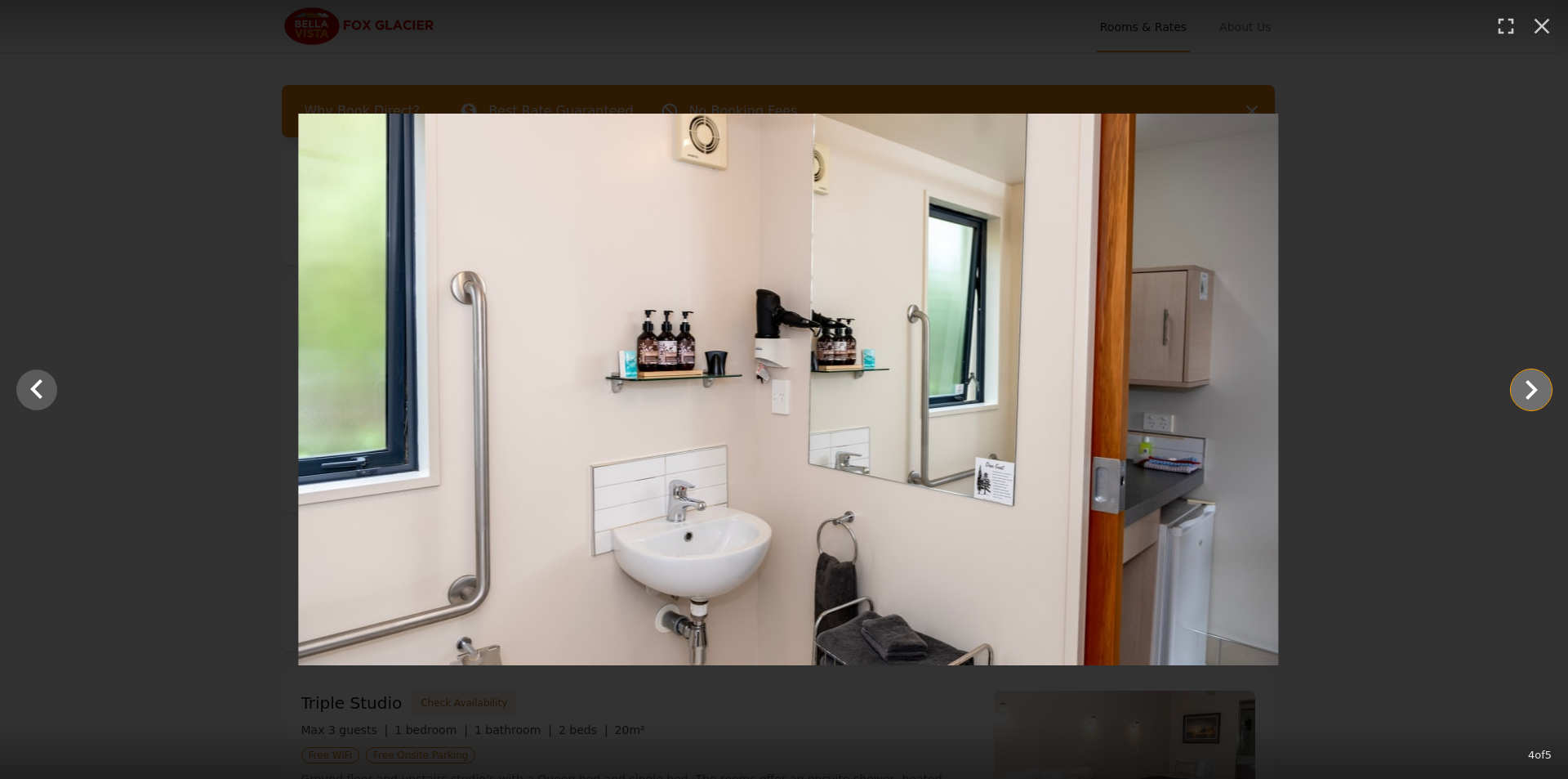
click at [1521, 390] on icon "Show slide 5 of 5" at bounding box center [1531, 389] width 39 height 39
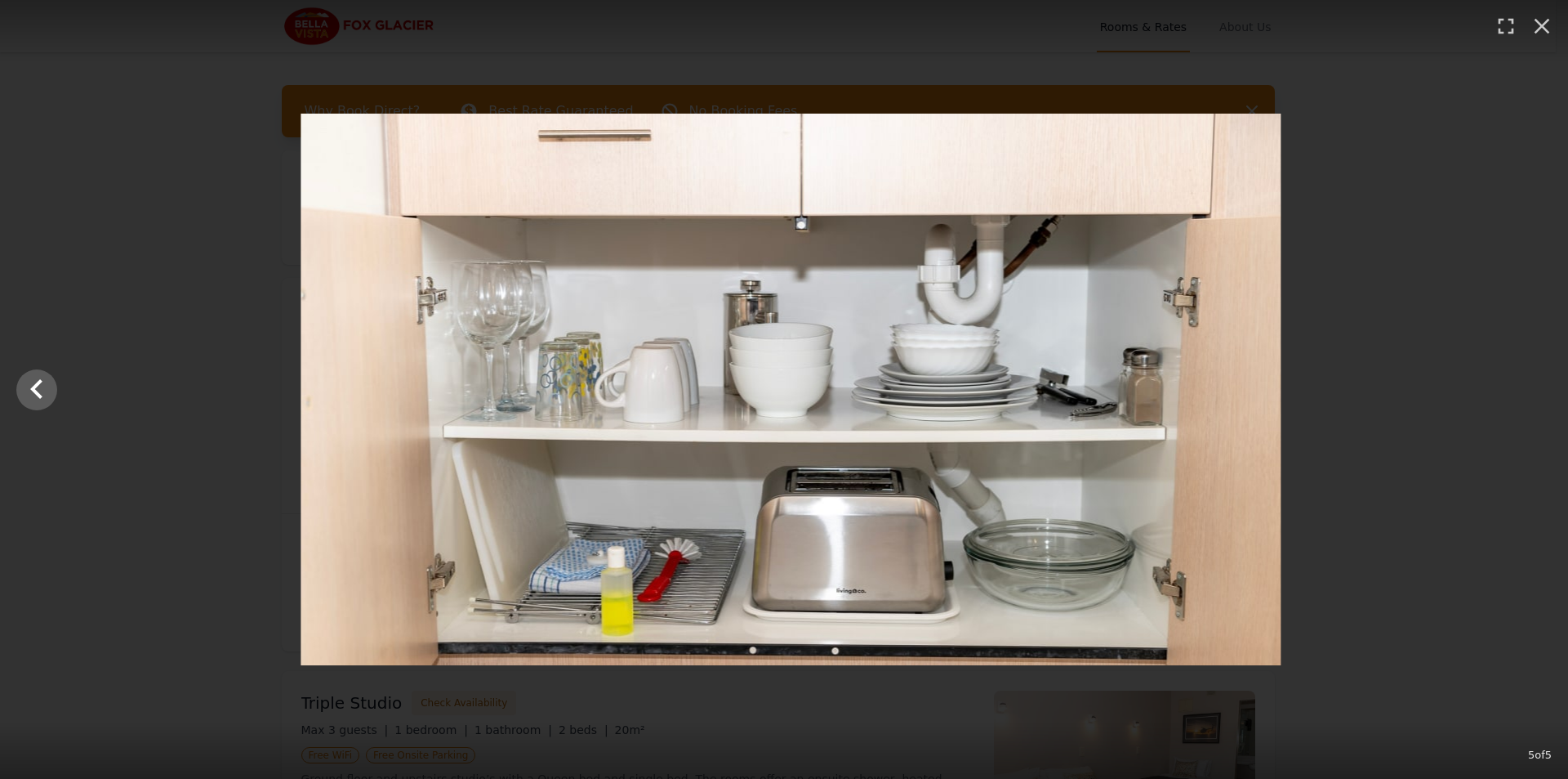
click at [1521, 390] on div at bounding box center [790, 389] width 1568 height 552
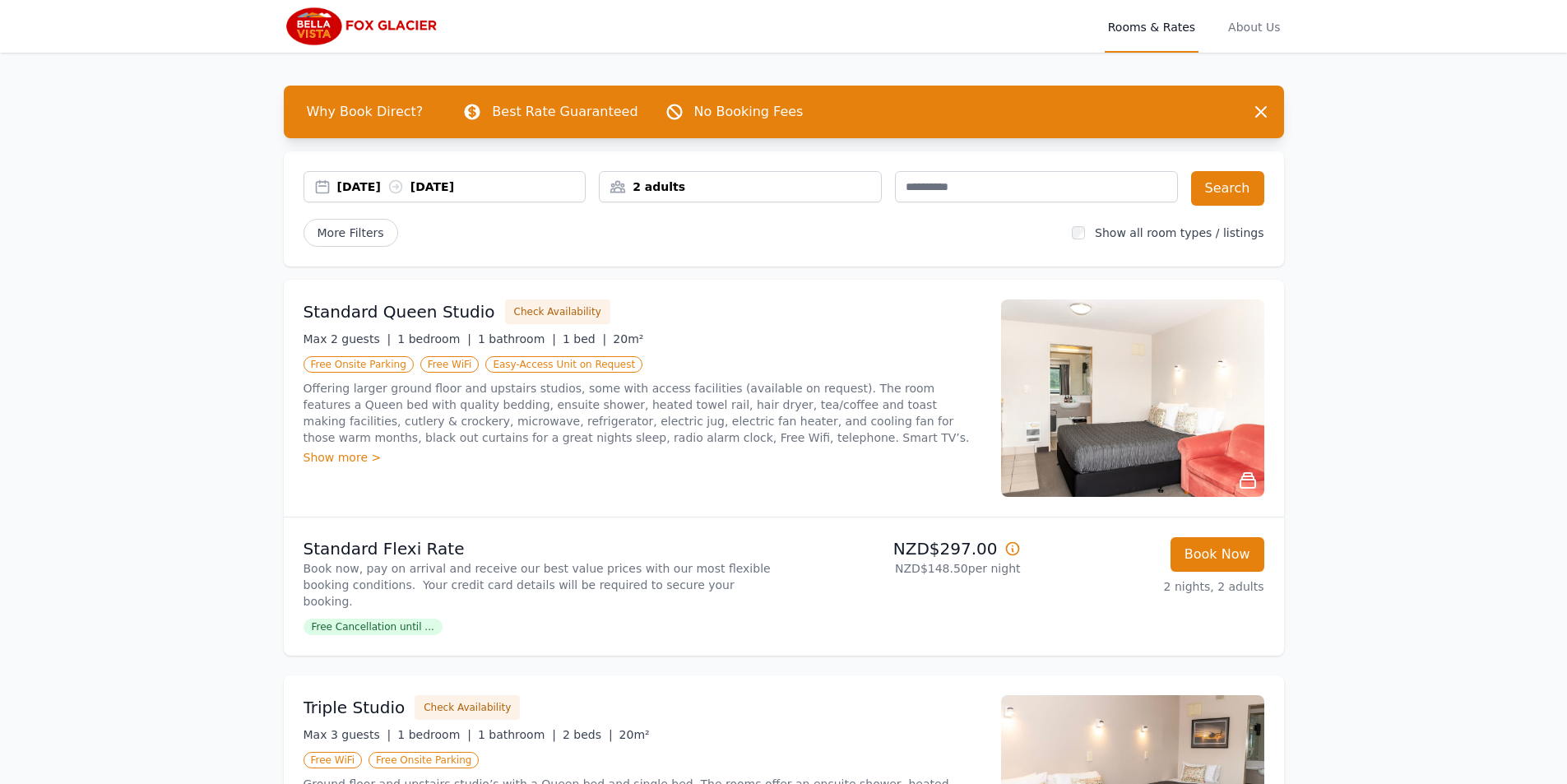
scroll to position [165, 0]
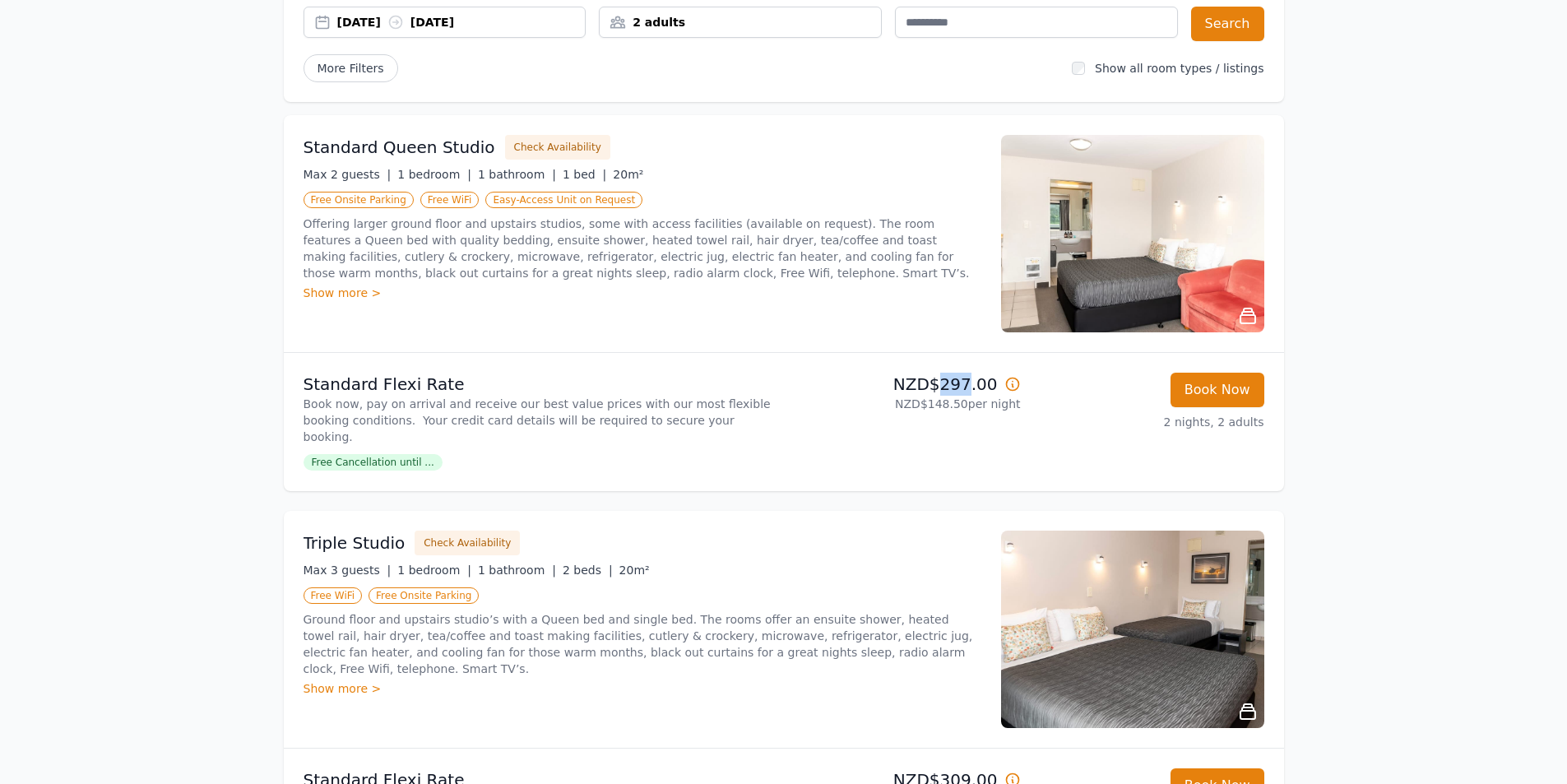
drag, startPoint x: 942, startPoint y: 382, endPoint x: 971, endPoint y: 382, distance: 29.0
click at [971, 382] on p "NZD$297.00" at bounding box center [905, 384] width 231 height 23
copy p "297"
